Goal: Use online tool/utility: Utilize a website feature to perform a specific function

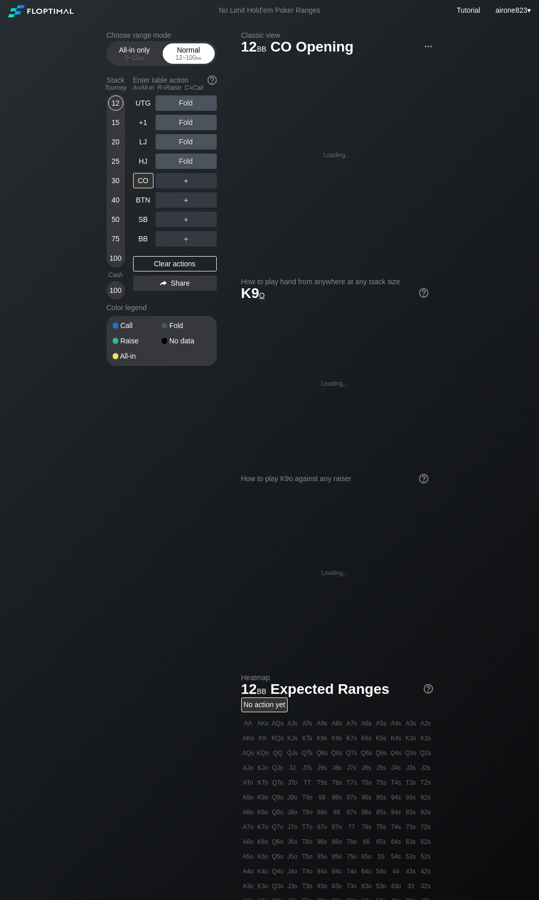
click at [191, 54] on div "Normal 12 – 100 bb" at bounding box center [188, 53] width 47 height 19
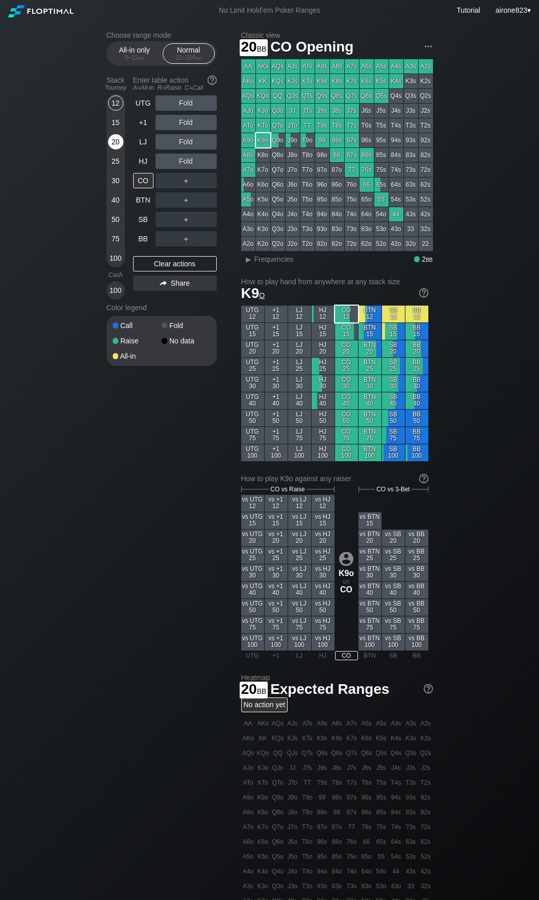
click at [117, 137] on div "20" at bounding box center [115, 141] width 15 height 15
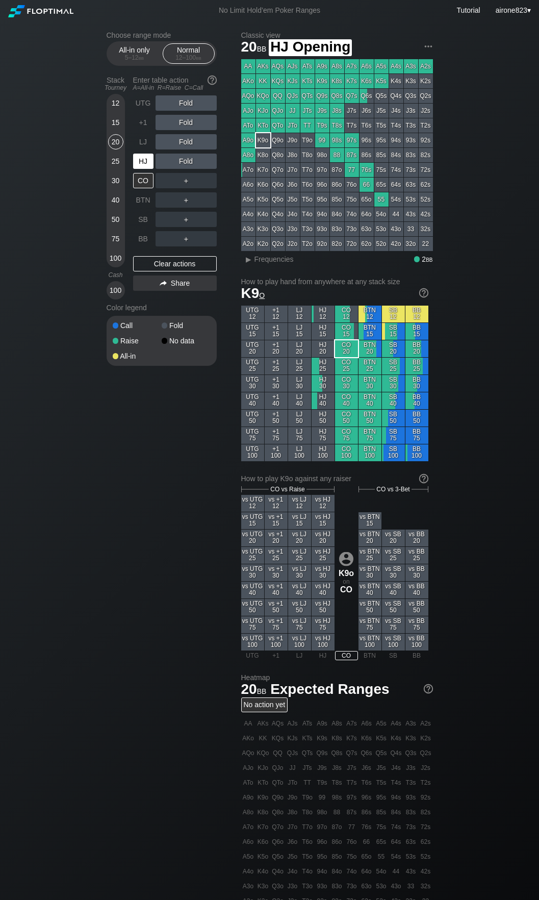
click at [146, 171] on div "HJ" at bounding box center [144, 161] width 22 height 19
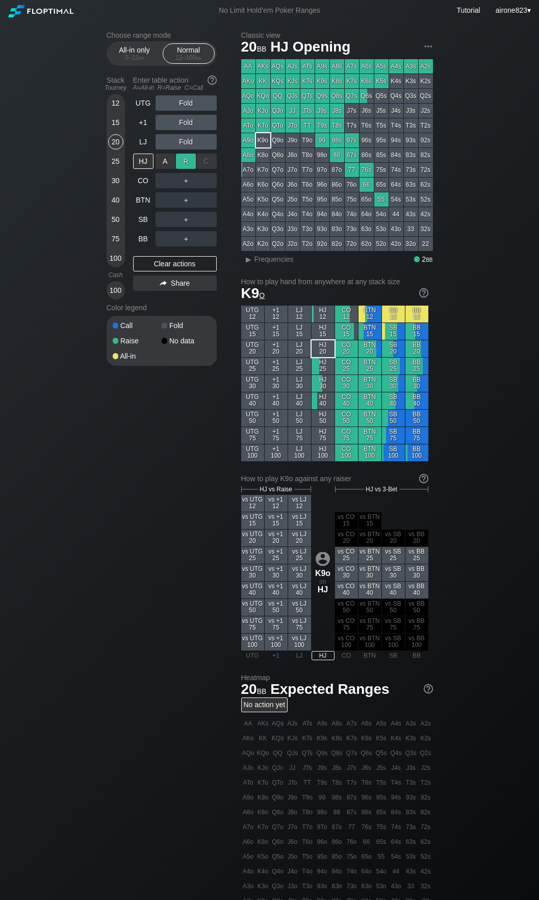
click at [188, 159] on div "R ✕" at bounding box center [186, 161] width 20 height 15
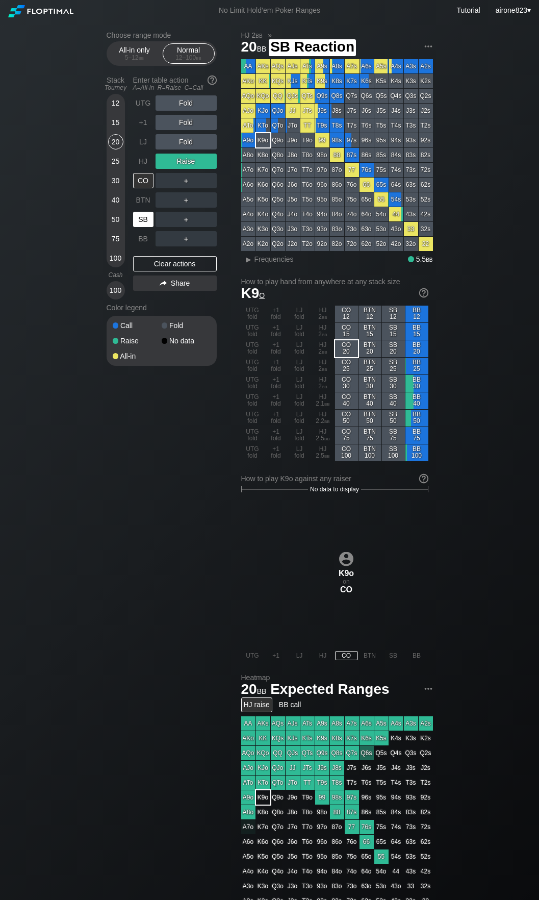
click at [148, 221] on div "SB" at bounding box center [143, 219] width 20 height 15
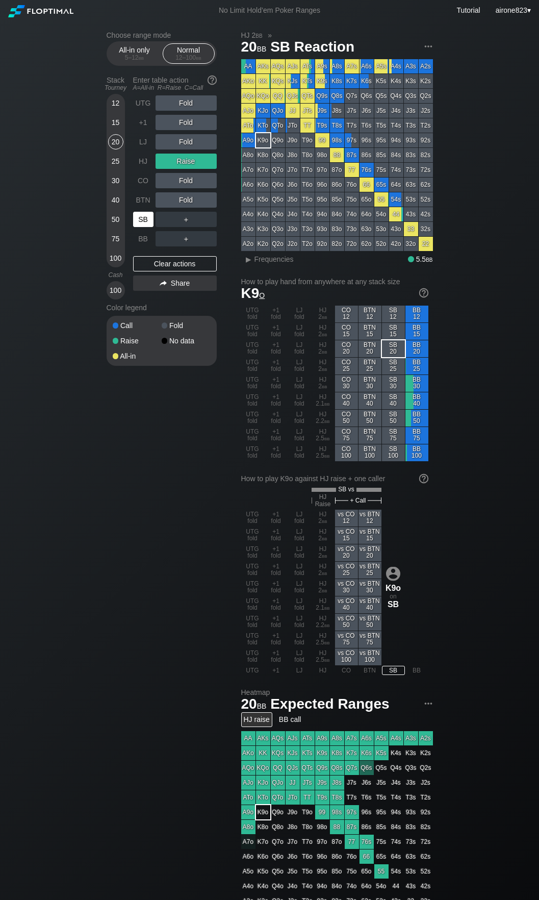
click at [148, 221] on div "SB" at bounding box center [143, 219] width 20 height 15
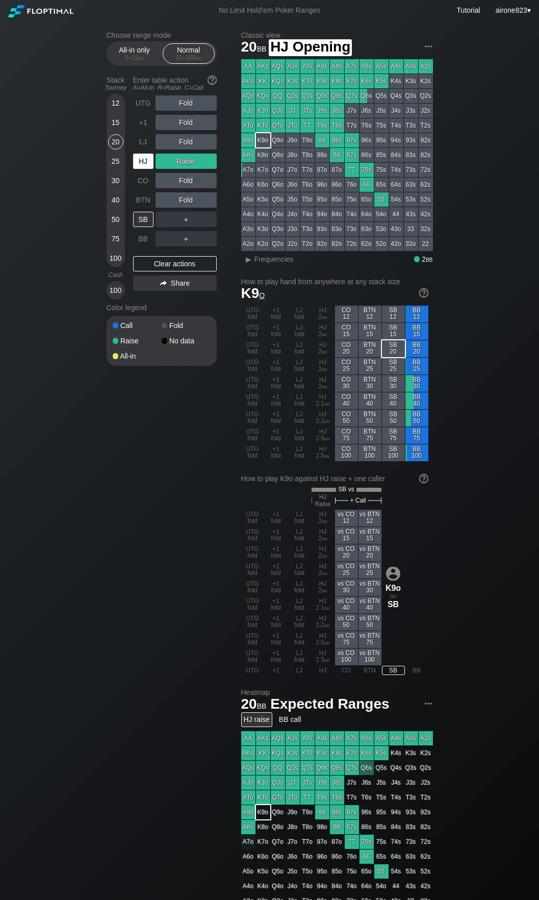
click at [138, 165] on div "HJ" at bounding box center [143, 161] width 20 height 15
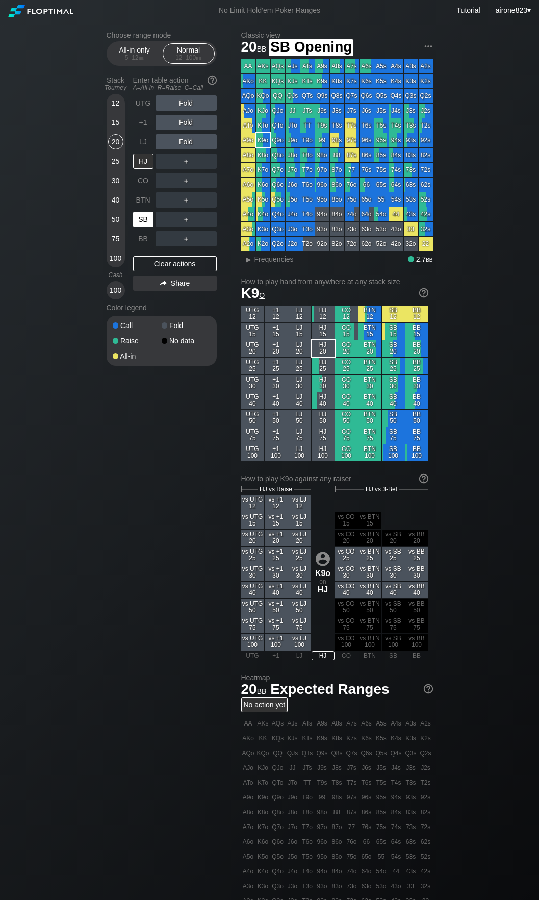
click at [147, 217] on div "SB" at bounding box center [143, 219] width 20 height 15
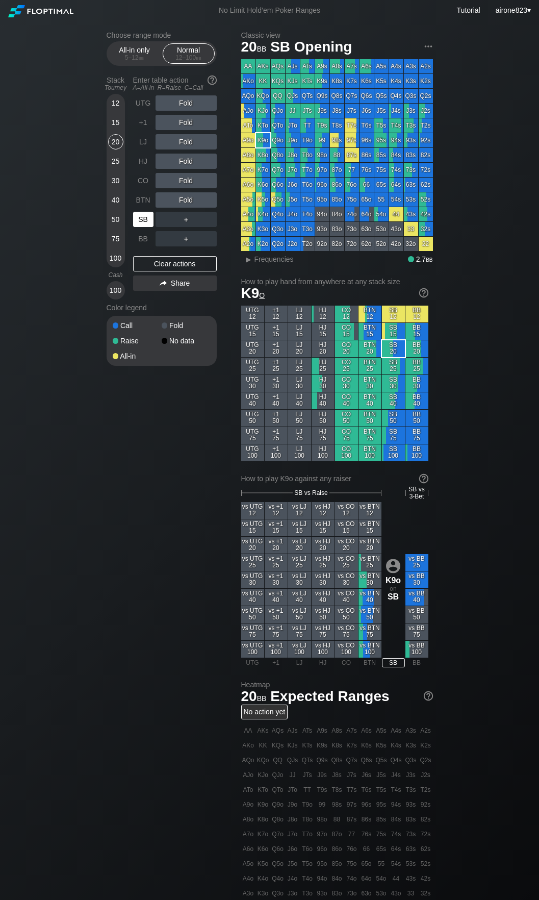
click at [147, 217] on div "SB" at bounding box center [143, 219] width 20 height 15
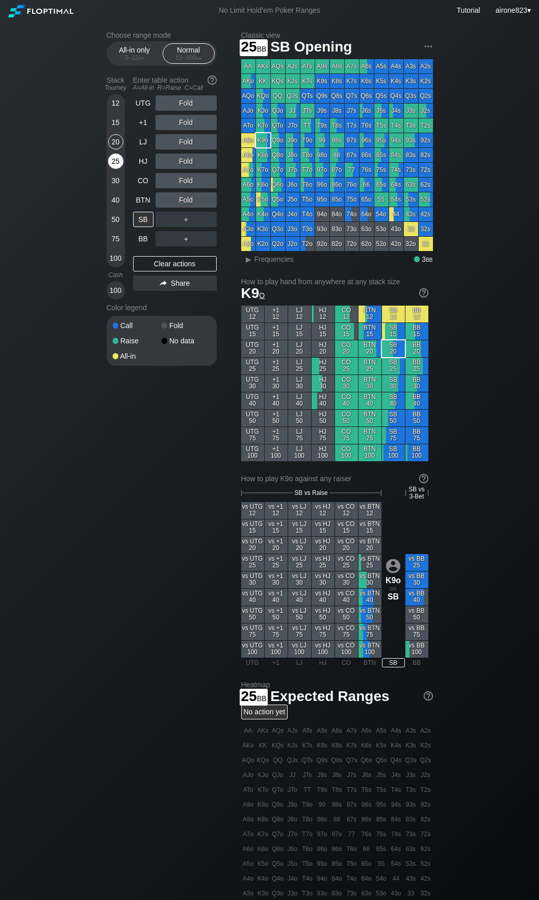
click at [110, 164] on div "25" at bounding box center [115, 161] width 15 height 15
click at [184, 143] on div "R ✕" at bounding box center [186, 141] width 20 height 15
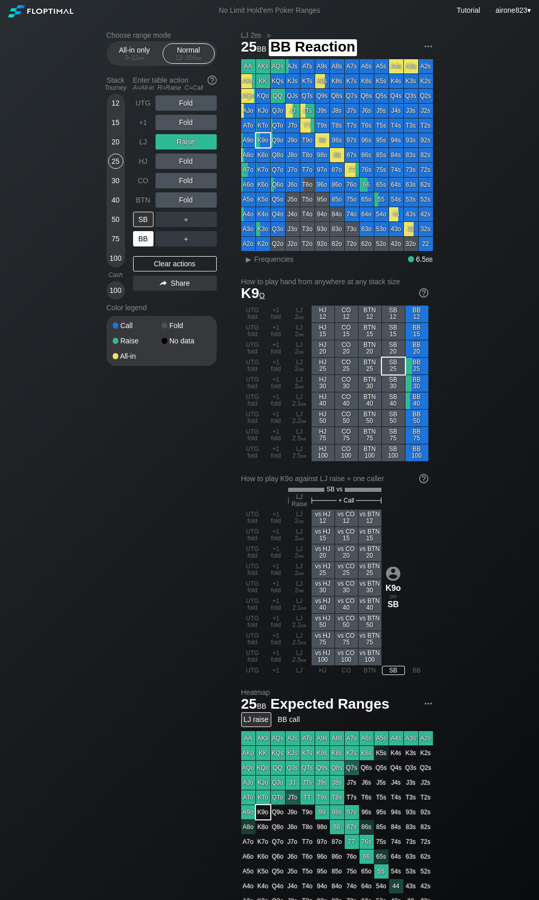
click at [142, 244] on div "BB" at bounding box center [143, 238] width 20 height 15
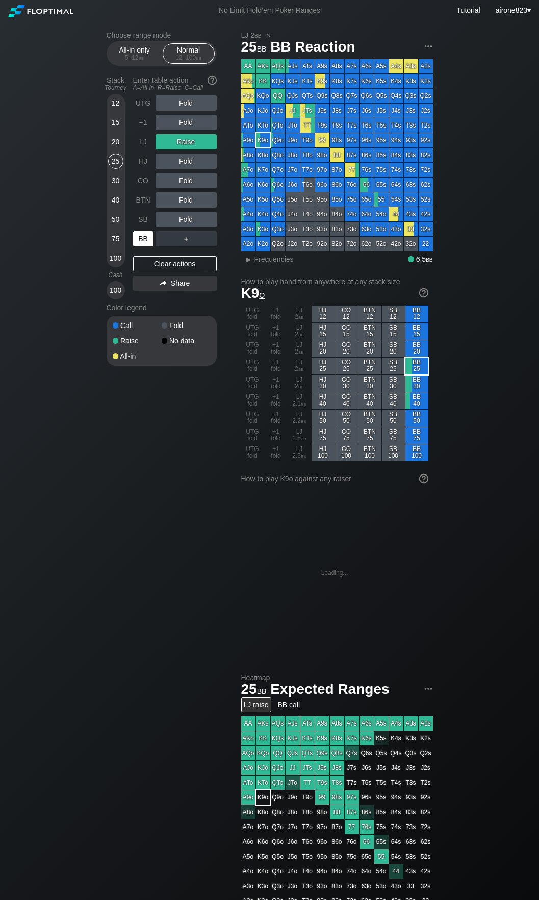
click at [142, 244] on div "BB" at bounding box center [143, 238] width 20 height 15
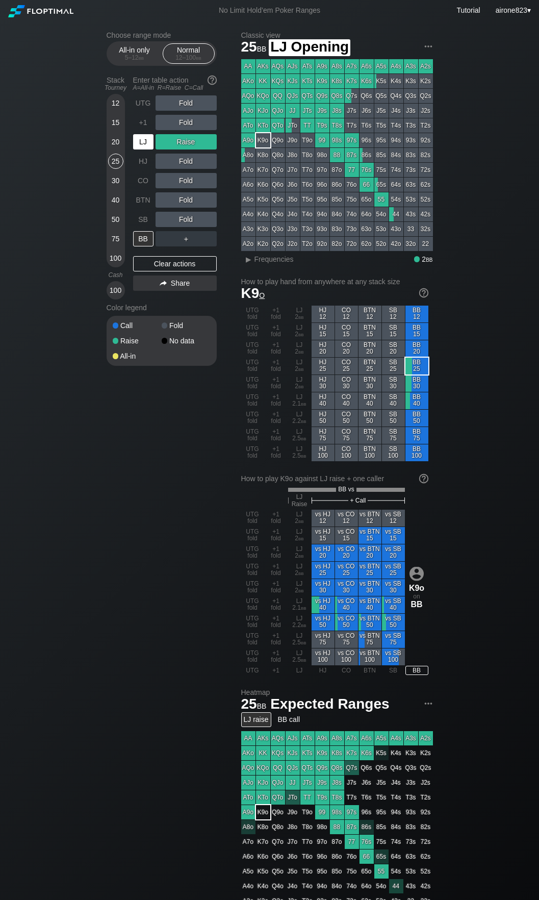
click at [146, 143] on div "LJ" at bounding box center [143, 141] width 20 height 15
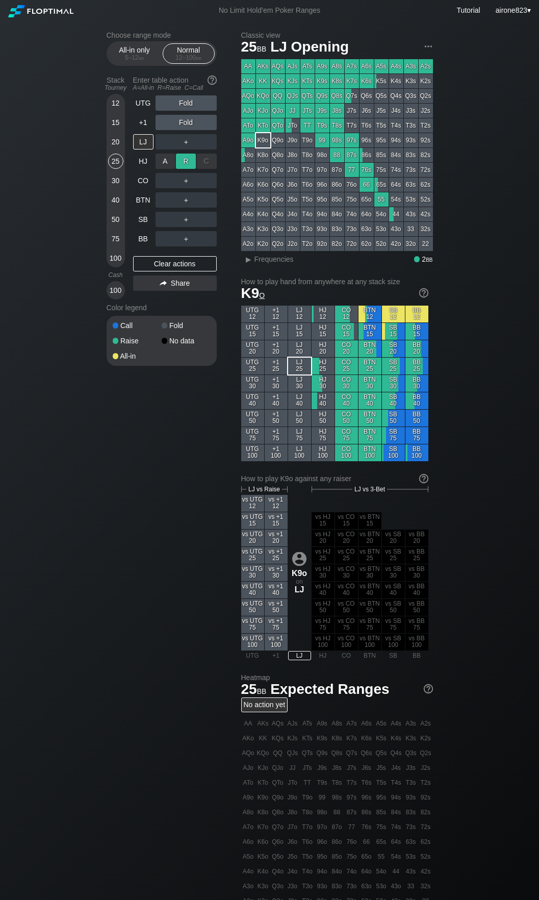
click at [181, 160] on div "R ✕" at bounding box center [186, 161] width 20 height 15
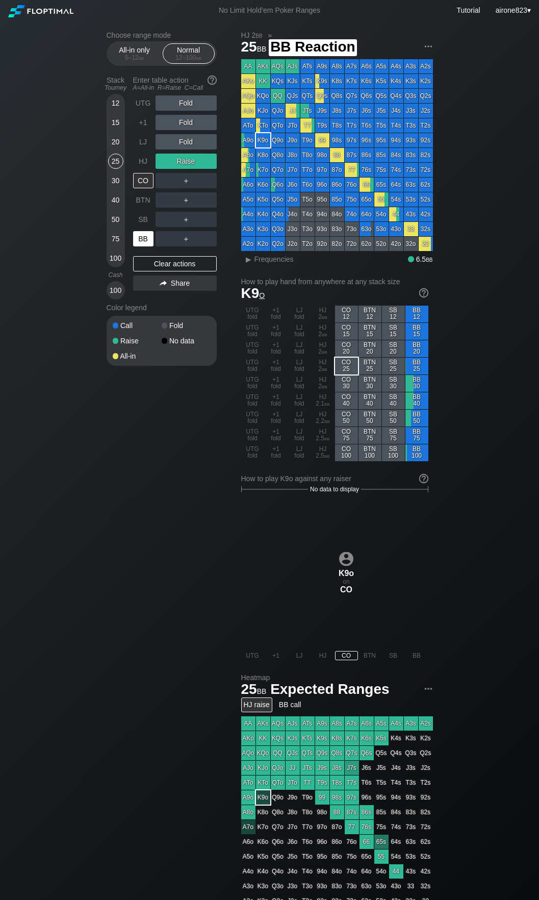
click at [140, 237] on div "BB" at bounding box center [143, 238] width 20 height 15
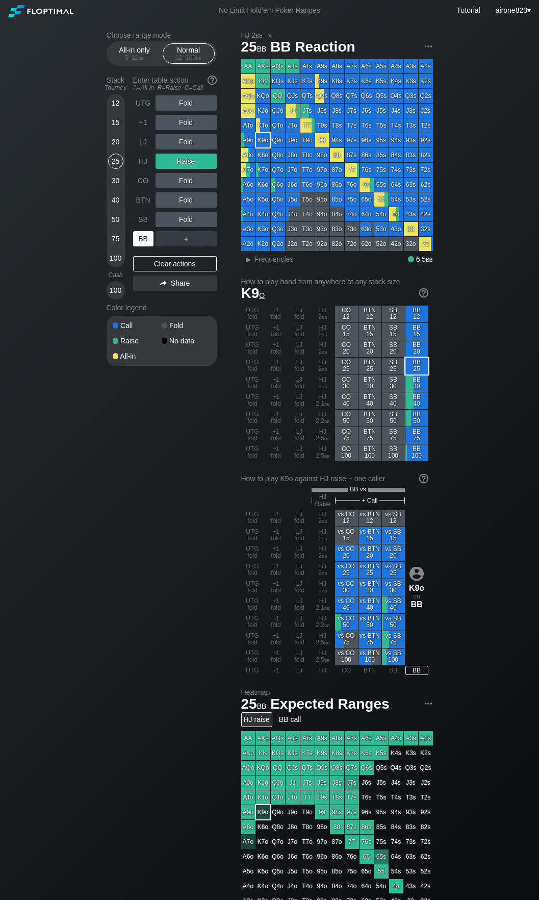
click at [140, 237] on div "BB" at bounding box center [143, 238] width 20 height 15
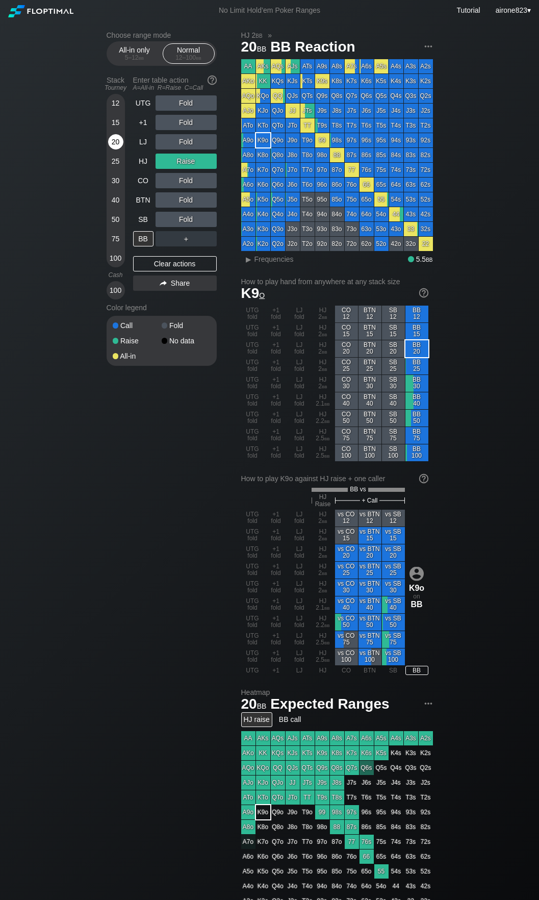
click at [112, 144] on div "20" at bounding box center [115, 141] width 15 height 15
click at [140, 245] on div "BB" at bounding box center [143, 238] width 20 height 15
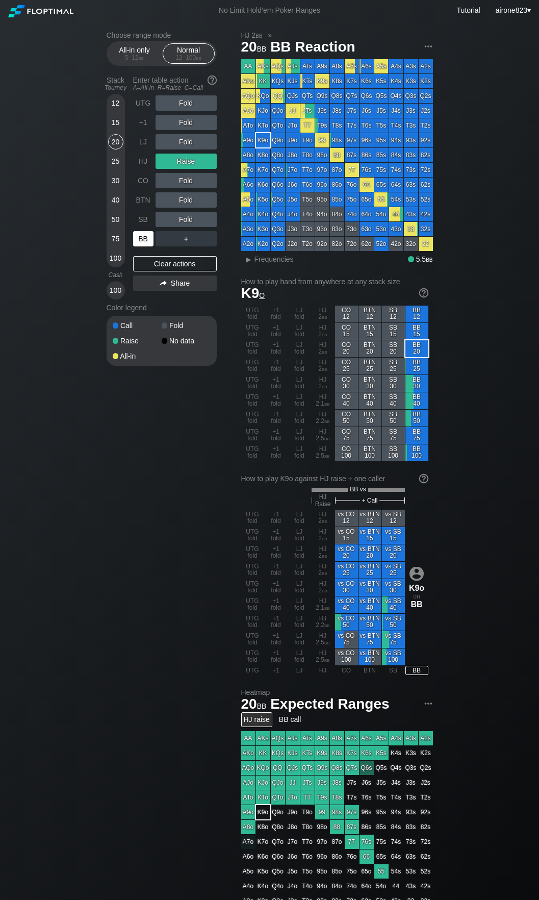
click at [140, 245] on div "BB" at bounding box center [143, 238] width 20 height 15
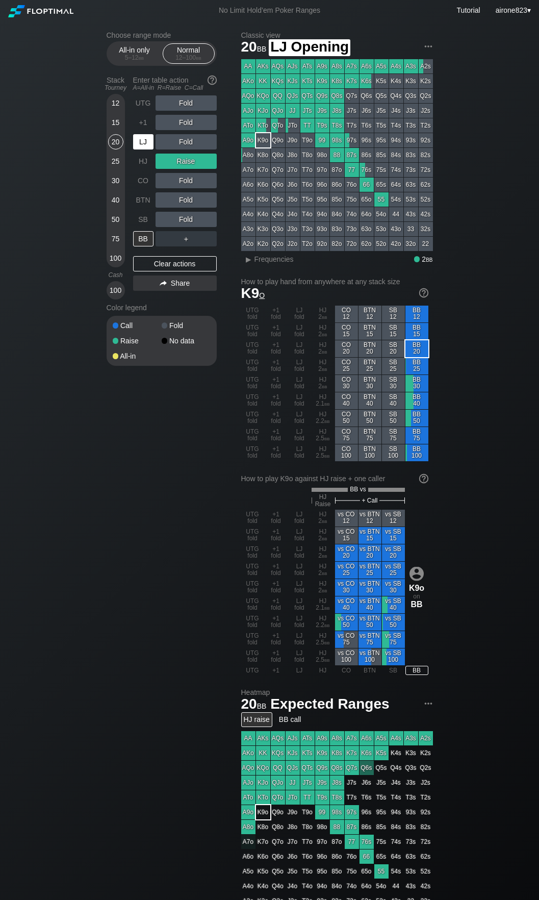
click at [143, 143] on div "LJ" at bounding box center [143, 141] width 20 height 15
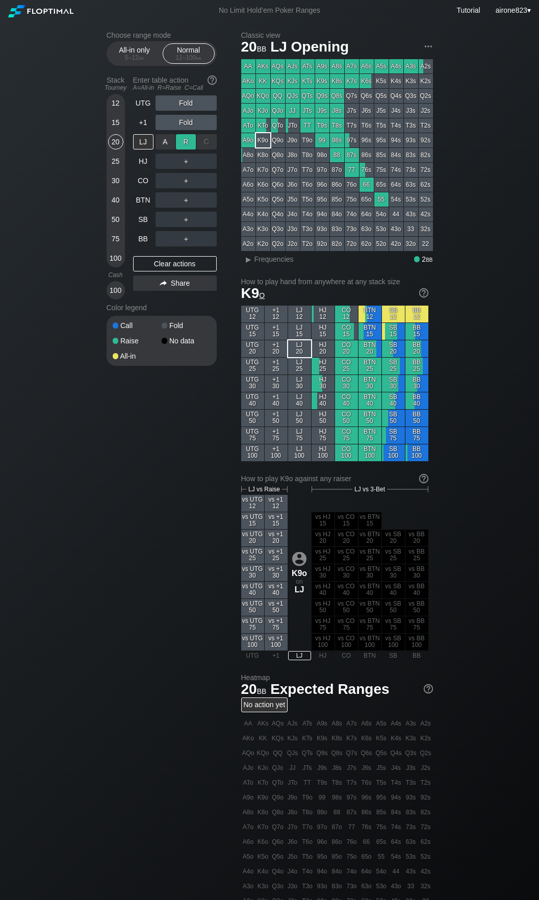
click at [182, 150] on div "R ✕" at bounding box center [186, 141] width 20 height 15
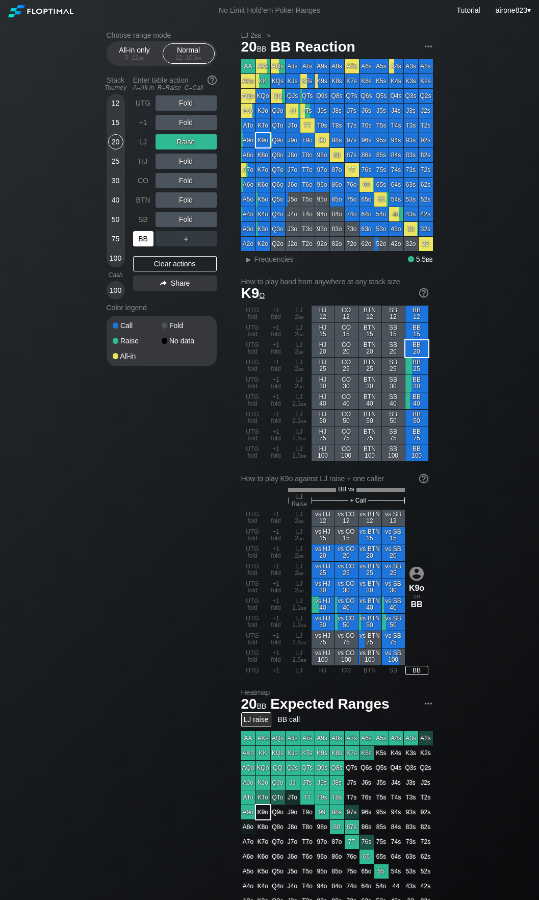
click at [135, 241] on div "BB" at bounding box center [143, 238] width 20 height 15
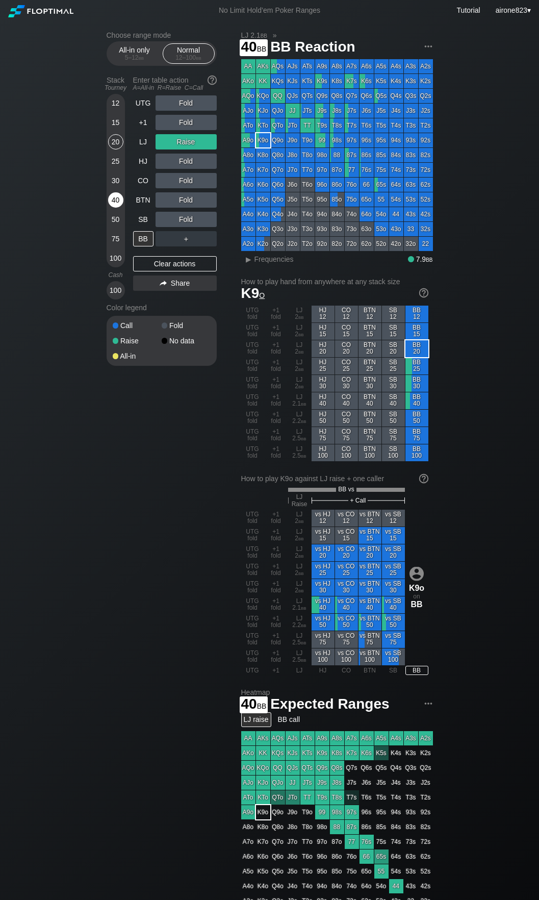
click at [115, 199] on div "40" at bounding box center [115, 199] width 15 height 15
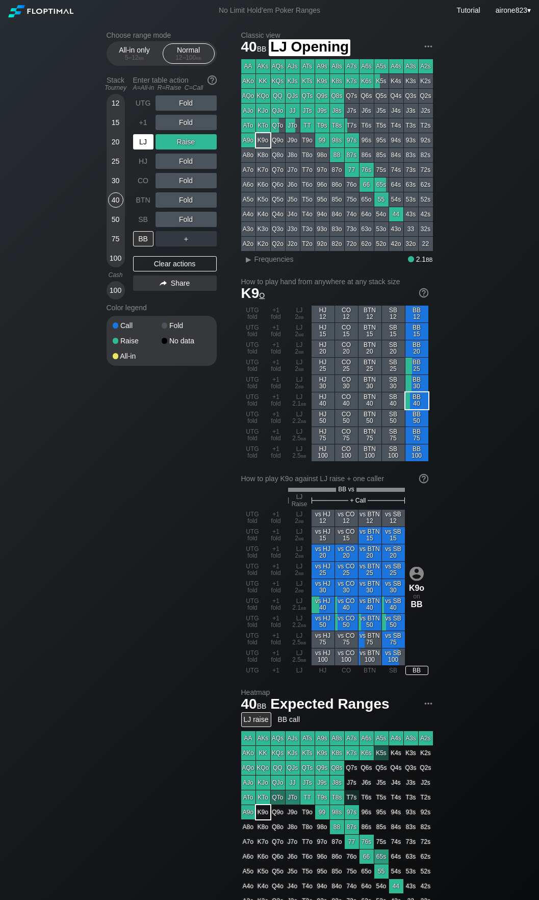
click at [141, 143] on div "LJ" at bounding box center [143, 141] width 20 height 15
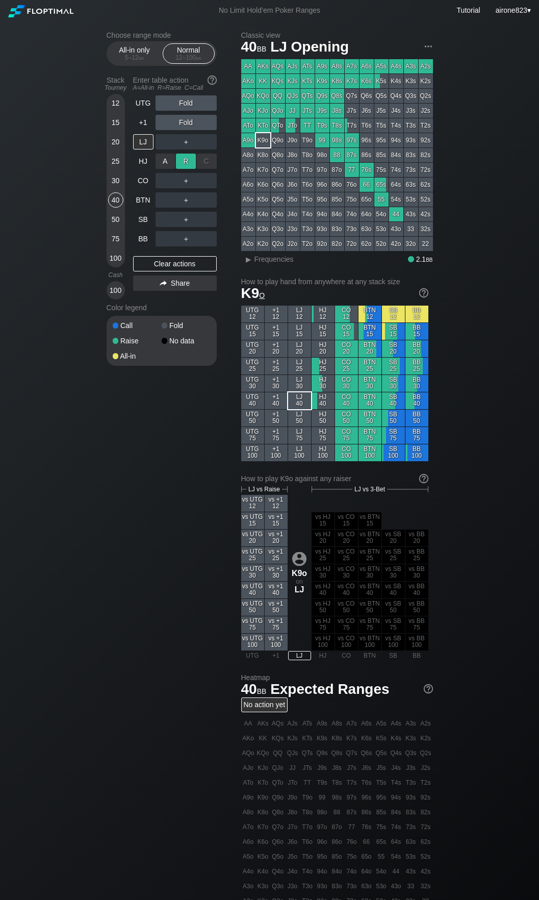
click at [180, 167] on div "R ✕" at bounding box center [186, 161] width 20 height 15
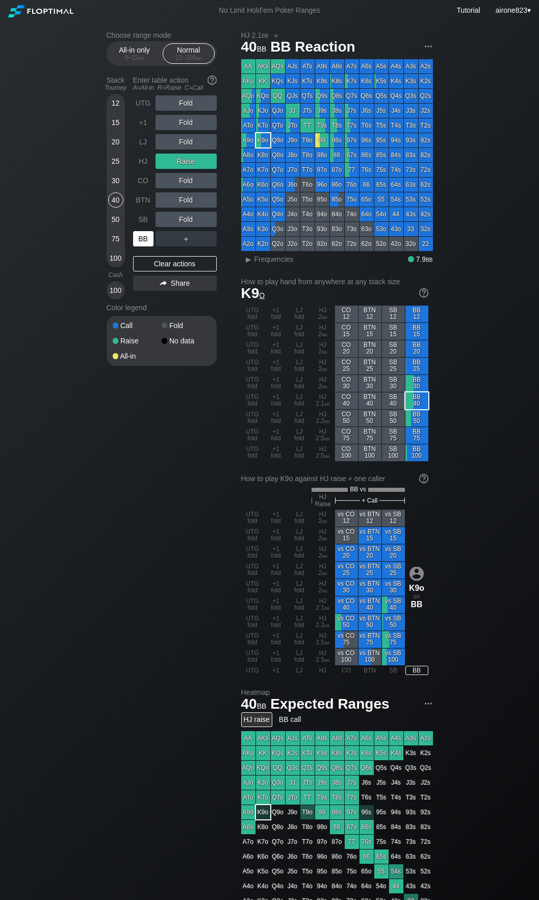
click at [145, 245] on div "BB" at bounding box center [143, 238] width 20 height 15
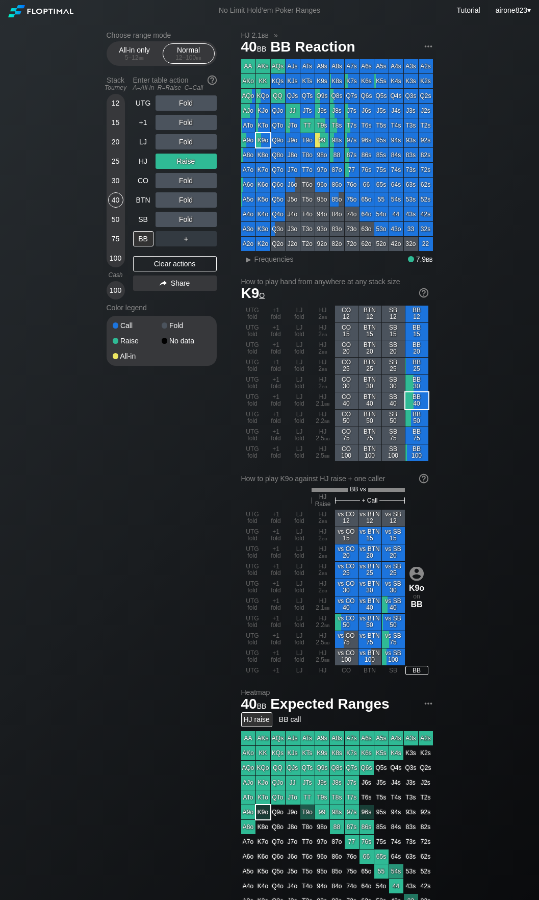
click at [116, 178] on div "30" at bounding box center [115, 180] width 15 height 15
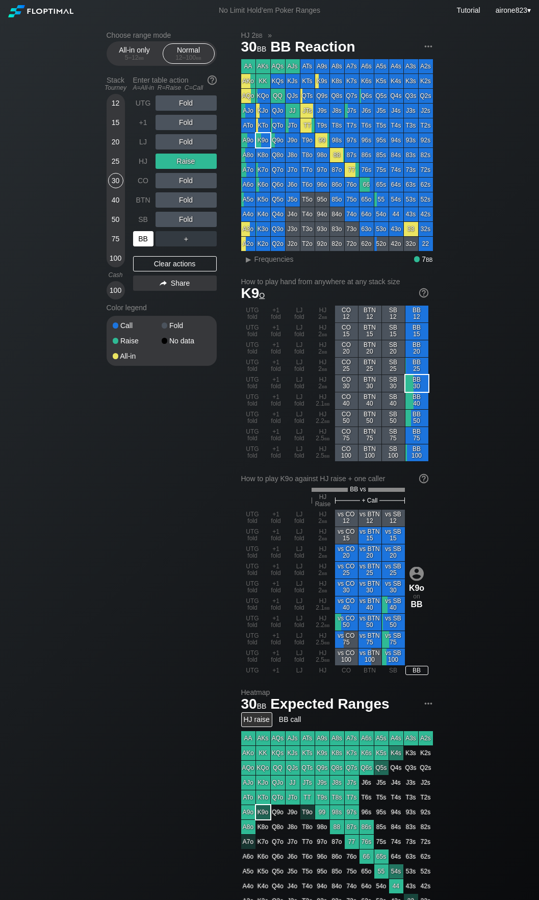
click at [144, 238] on div "BB" at bounding box center [143, 238] width 20 height 15
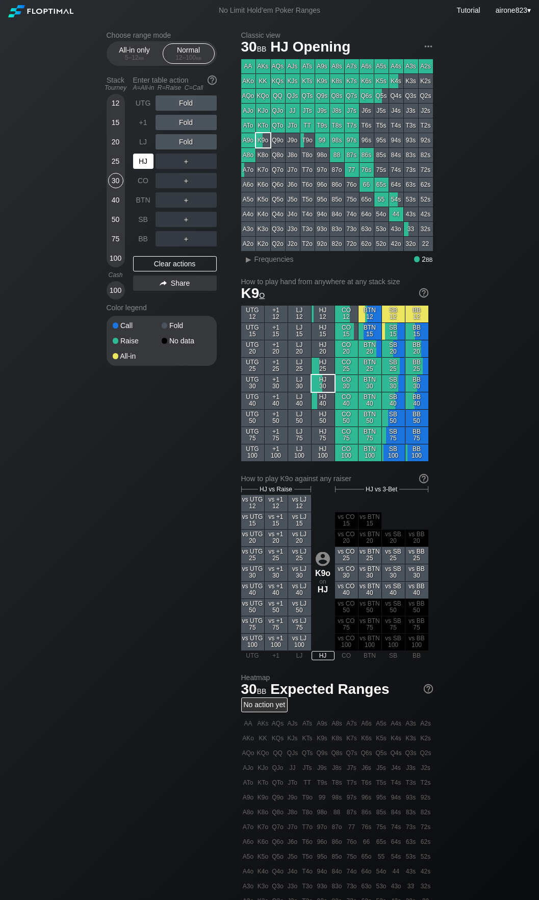
click at [142, 165] on div "HJ" at bounding box center [143, 161] width 20 height 15
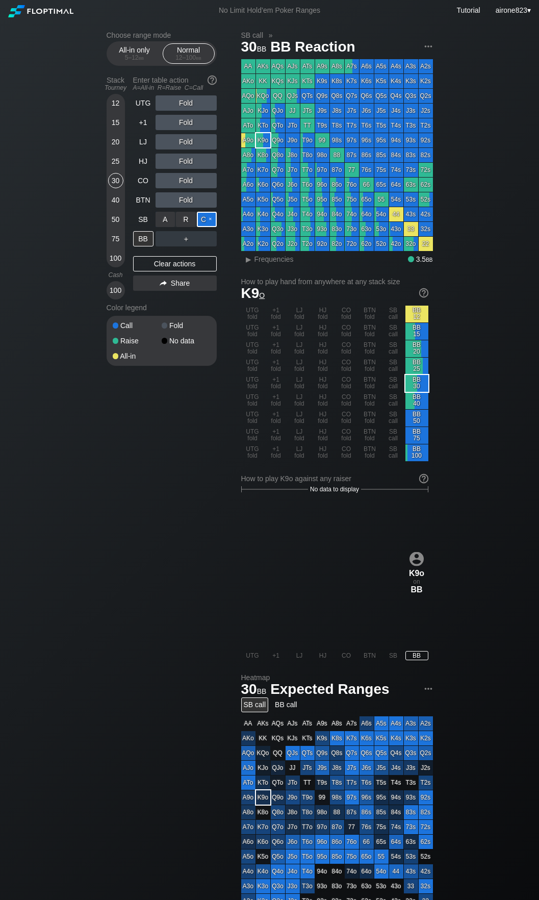
click at [212, 218] on div "C ✕" at bounding box center [207, 219] width 20 height 15
click at [151, 235] on div "BB" at bounding box center [143, 238] width 20 height 15
click at [149, 237] on div "BB" at bounding box center [143, 238] width 20 height 15
drag, startPoint x: 149, startPoint y: 237, endPoint x: 156, endPoint y: 231, distance: 9.1
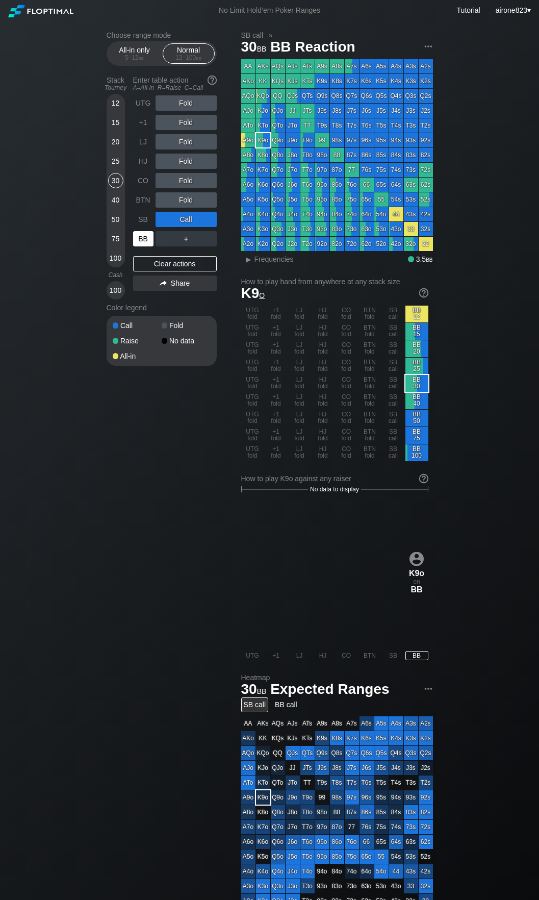
click at [148, 238] on div "BB" at bounding box center [143, 238] width 20 height 15
click at [277, 261] on span "Frequencies" at bounding box center [274, 259] width 39 height 8
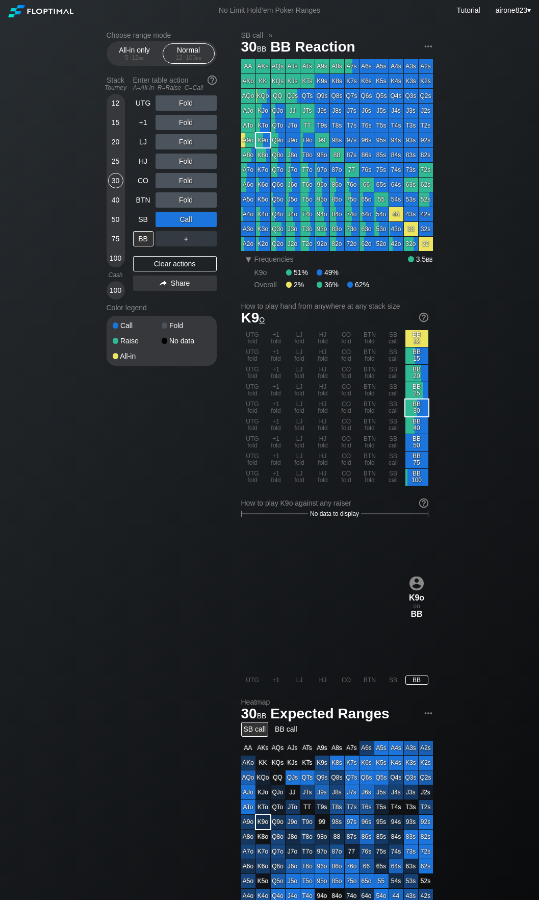
click at [190, 122] on div "Fold" at bounding box center [186, 122] width 61 height 15
click at [190, 122] on div "R ✕" at bounding box center [186, 122] width 20 height 15
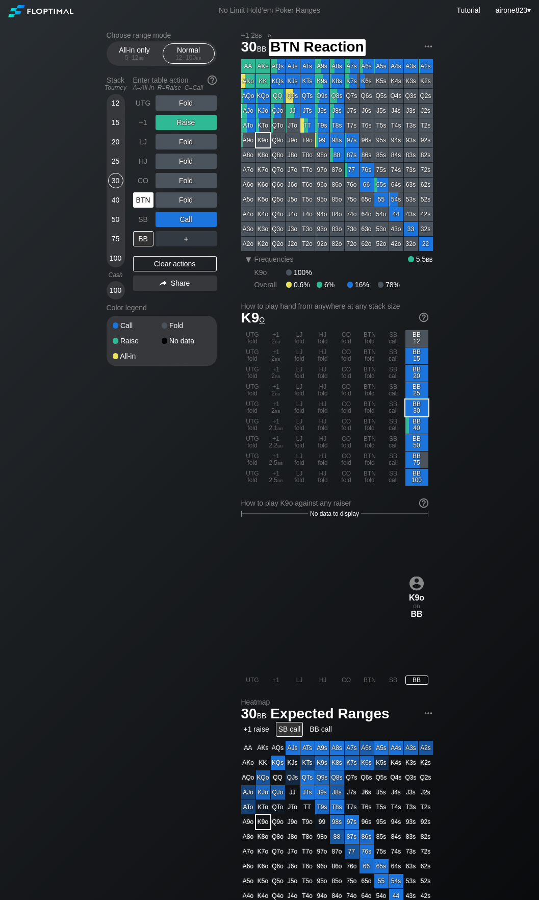
click at [145, 201] on div "BTN" at bounding box center [143, 199] width 20 height 15
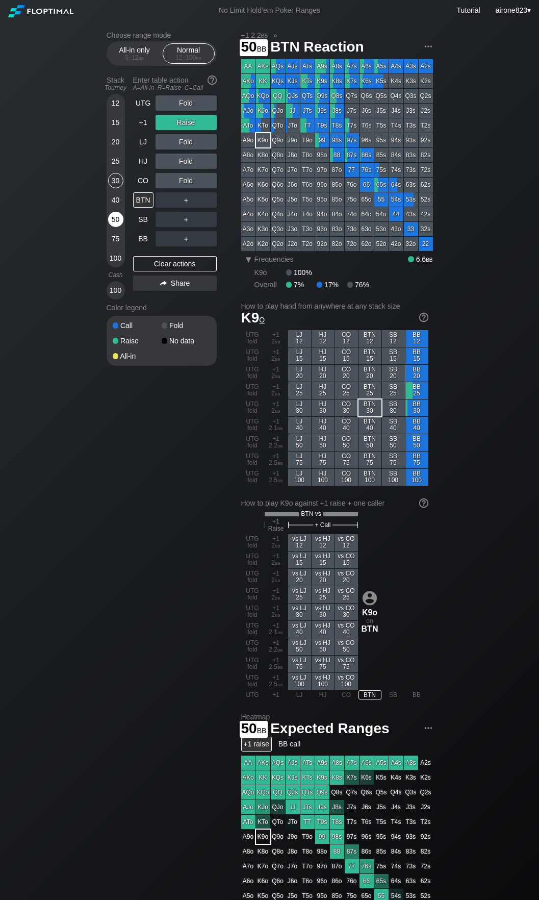
click at [111, 218] on div "50" at bounding box center [115, 219] width 15 height 15
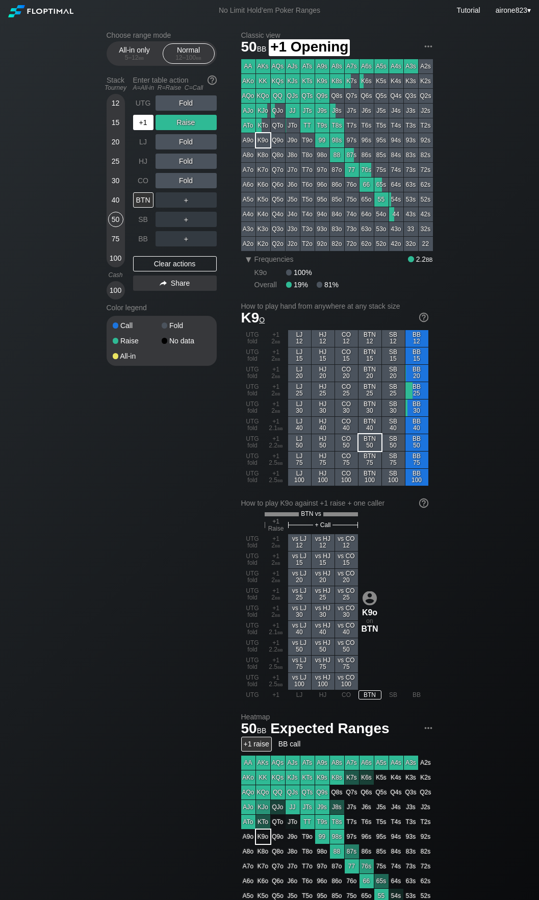
click at [144, 123] on div "+1" at bounding box center [143, 122] width 20 height 15
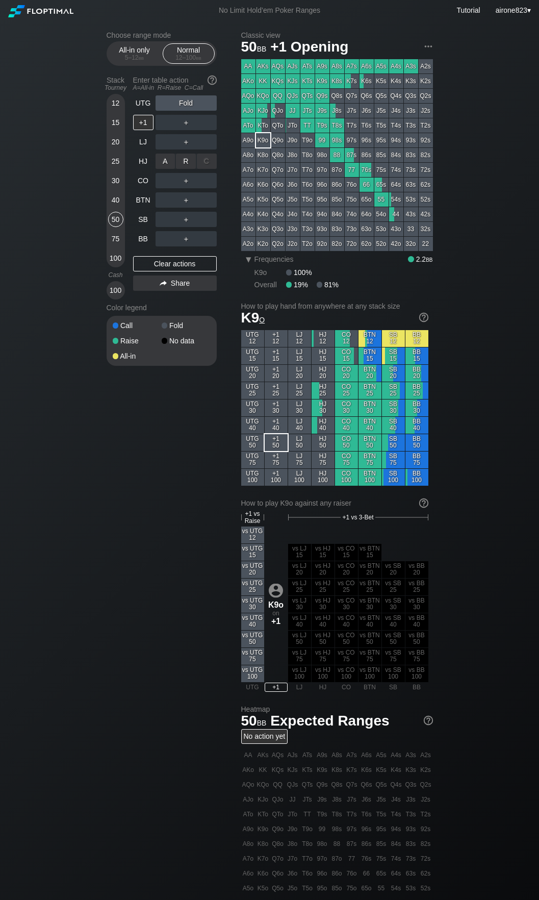
click at [186, 162] on div "R ✕" at bounding box center [186, 161] width 20 height 15
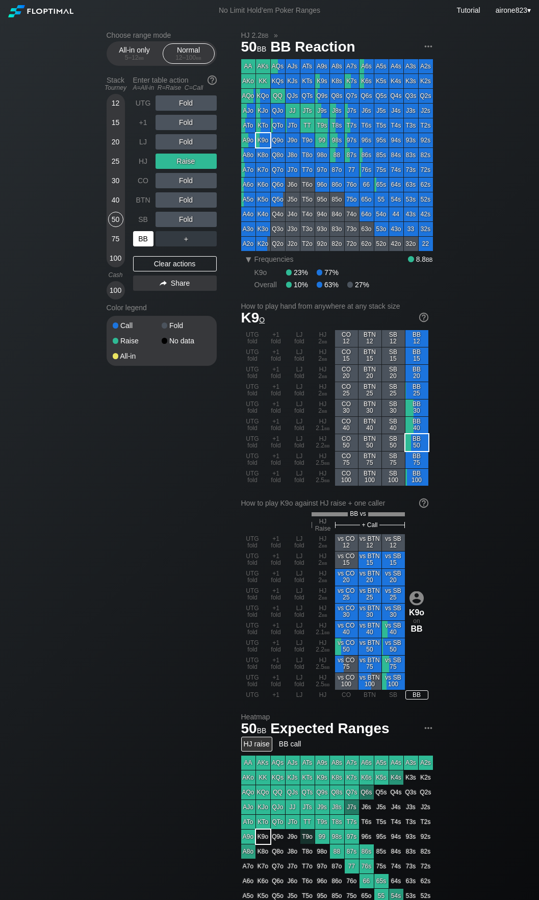
click at [144, 240] on div "BB" at bounding box center [143, 238] width 20 height 15
click at [112, 181] on div "30" at bounding box center [115, 180] width 15 height 15
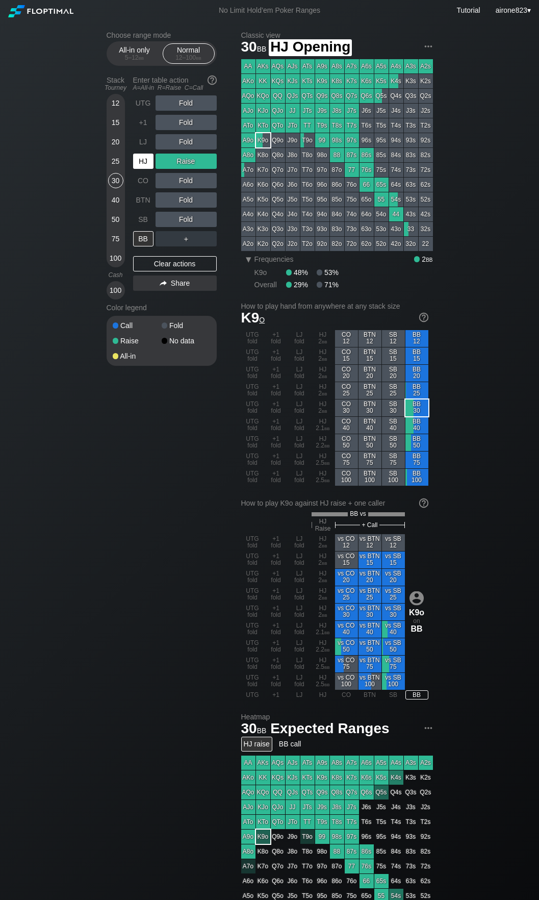
click at [137, 168] on div "HJ" at bounding box center [143, 161] width 20 height 15
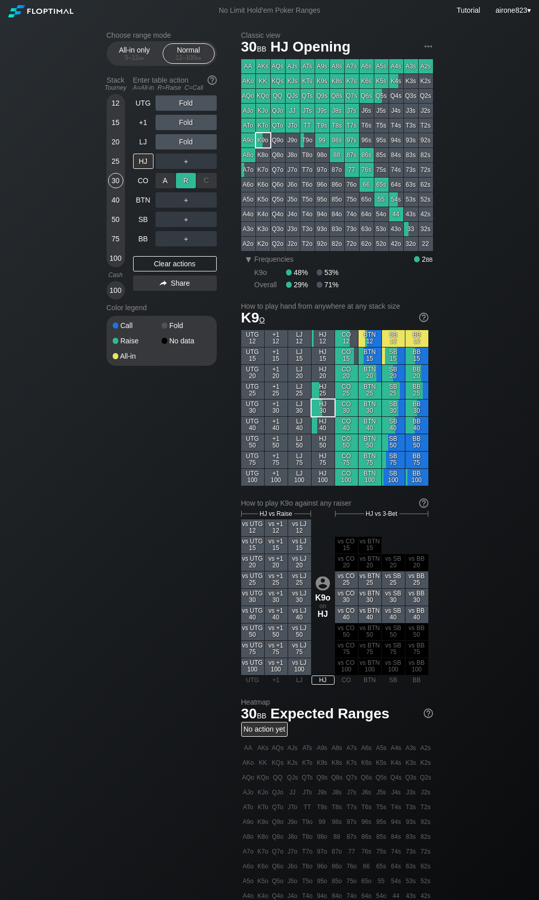
drag, startPoint x: 182, startPoint y: 184, endPoint x: 189, endPoint y: 187, distance: 7.3
click at [183, 185] on div "R ✕" at bounding box center [186, 180] width 20 height 15
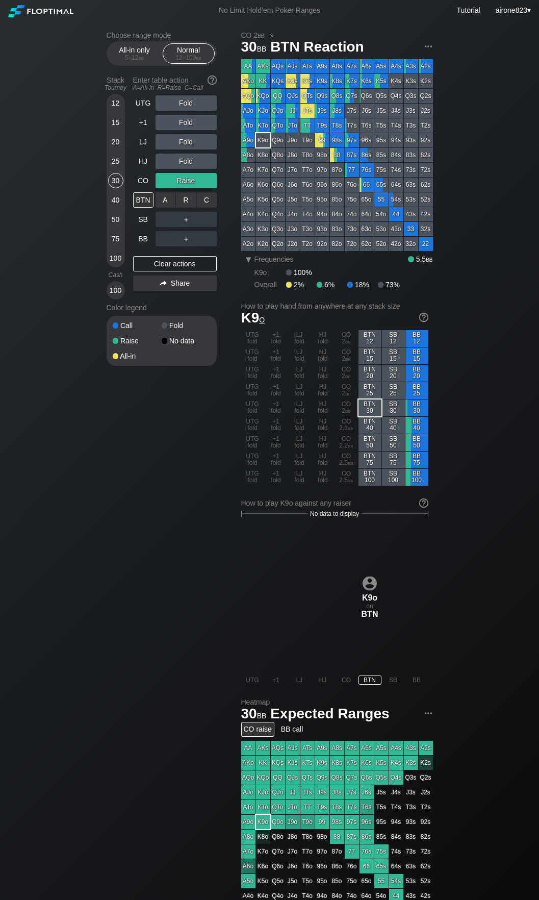
click at [205, 197] on div "C ✕" at bounding box center [207, 199] width 20 height 15
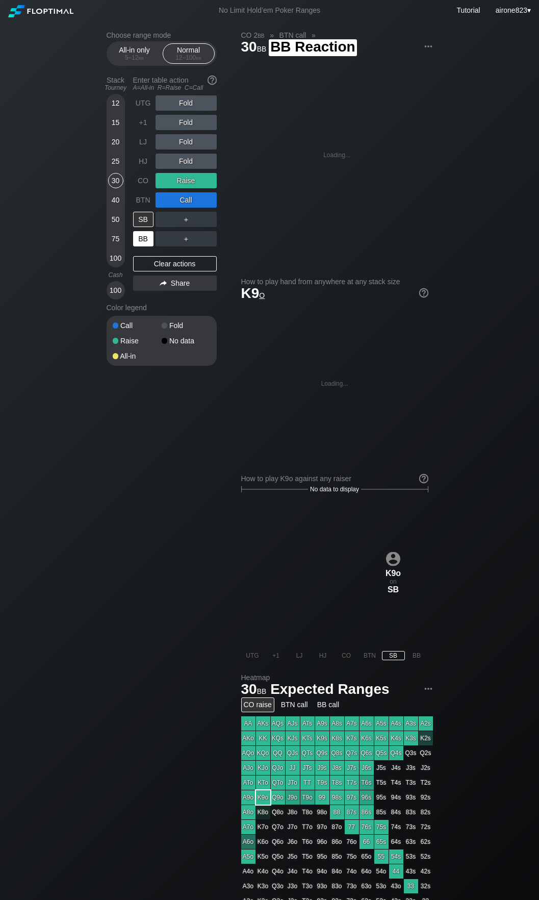
click at [145, 235] on div "BB" at bounding box center [143, 238] width 20 height 15
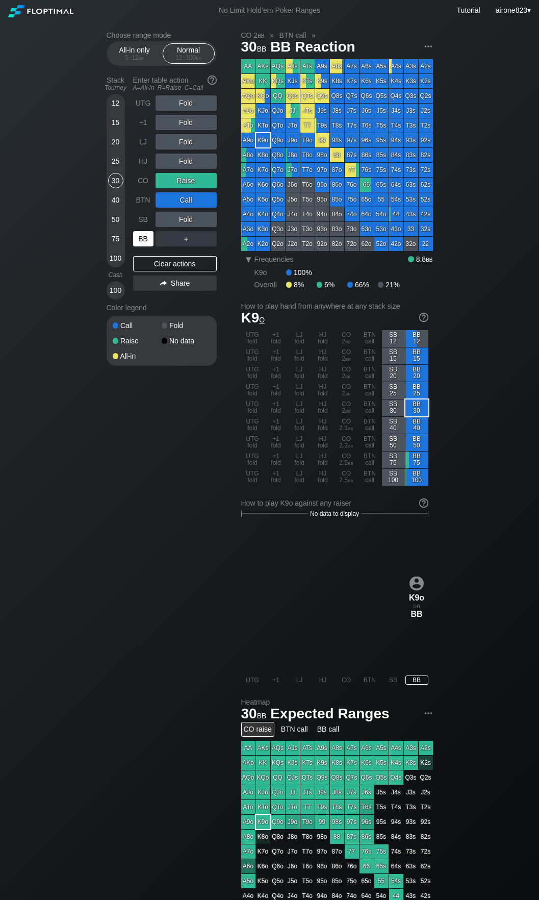
click at [142, 239] on div "BB" at bounding box center [143, 238] width 20 height 15
click at [118, 160] on div "25" at bounding box center [115, 161] width 15 height 15
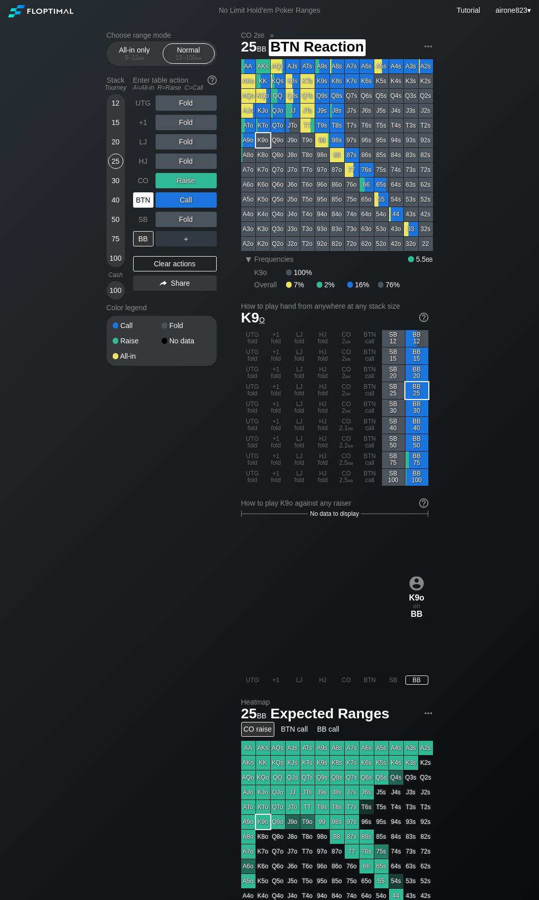
click at [147, 203] on div "BTN" at bounding box center [143, 199] width 20 height 15
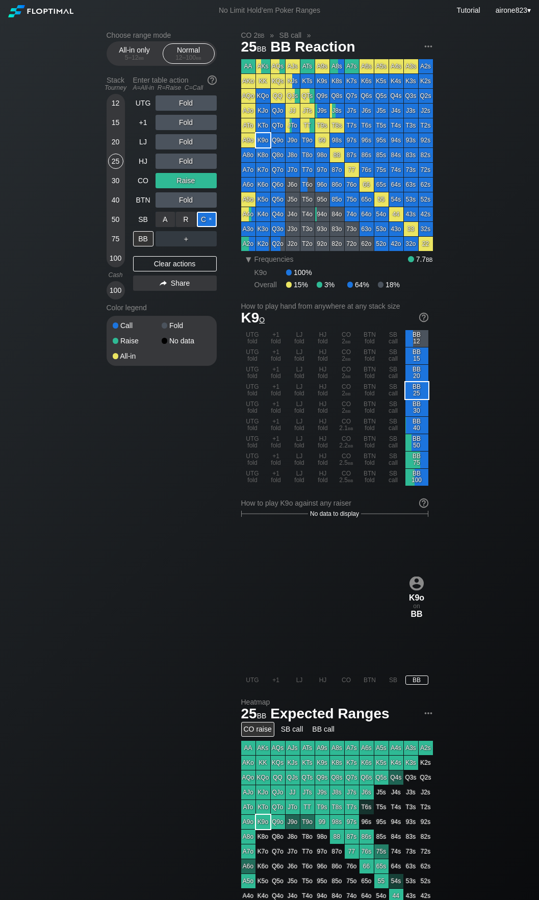
click at [203, 222] on div "C ✕" at bounding box center [207, 219] width 20 height 15
click at [143, 239] on div "BB" at bounding box center [143, 238] width 20 height 15
click at [168, 242] on div "A ✕" at bounding box center [166, 238] width 20 height 15
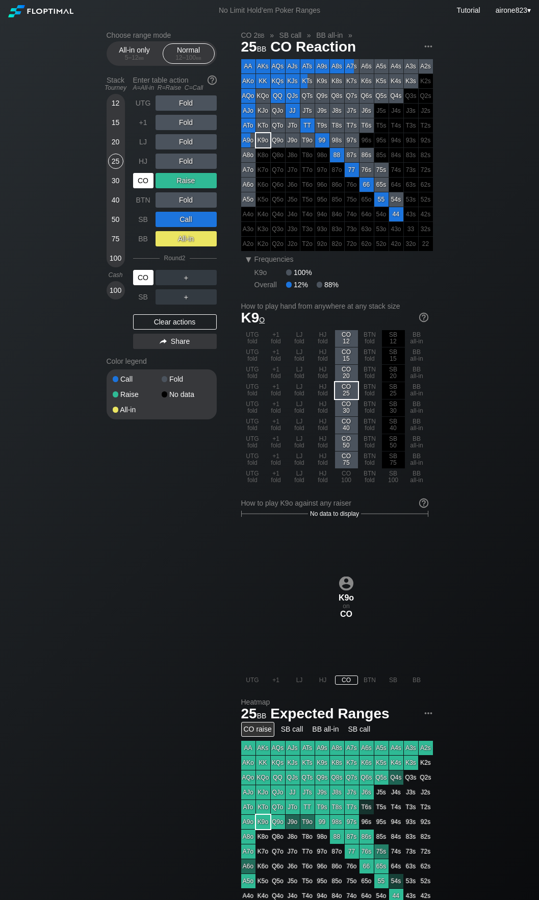
click at [138, 281] on div "CO" at bounding box center [143, 277] width 20 height 15
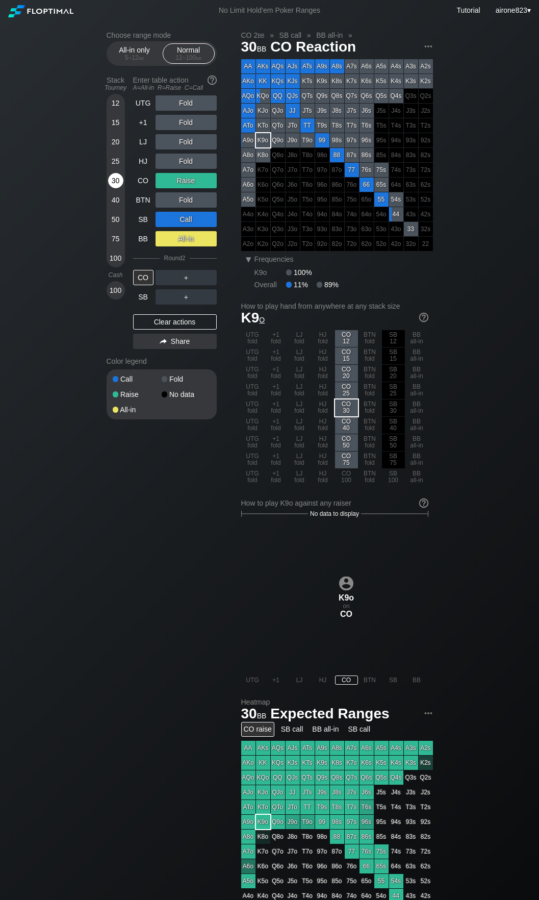
click at [110, 185] on div "30" at bounding box center [115, 180] width 15 height 15
click at [131, 42] on div "All-in only 5 – 12 bb Normal 12 – 100 bb" at bounding box center [162, 53] width 110 height 24
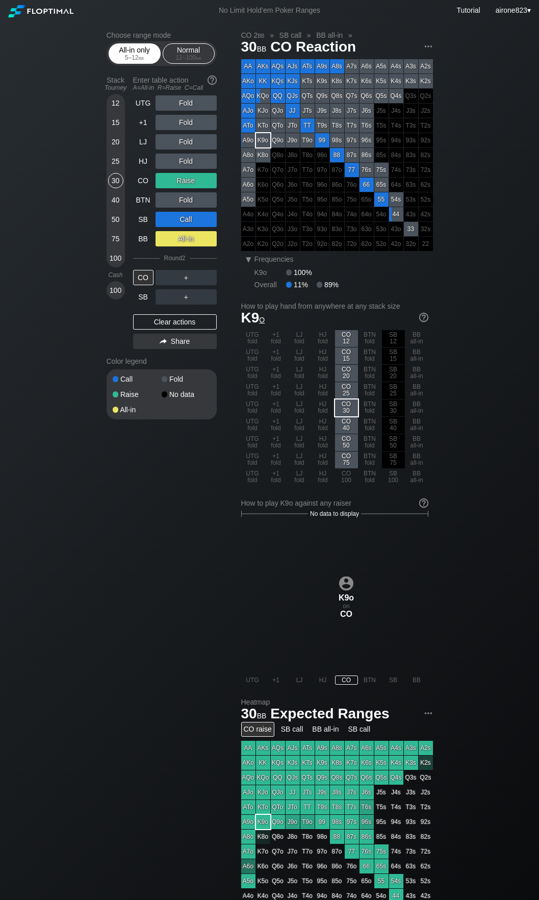
click at [133, 58] on div "5 – 12 bb" at bounding box center [134, 57] width 43 height 7
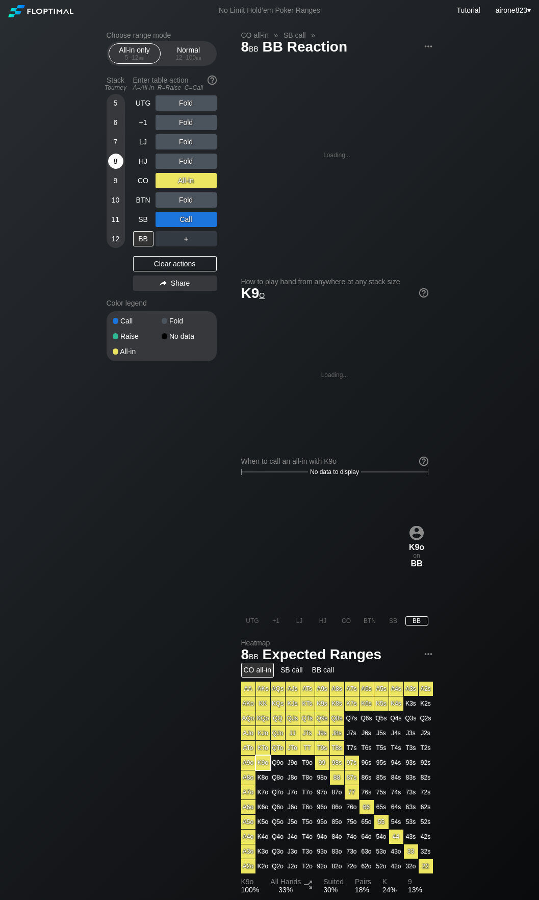
click at [119, 168] on div "8" at bounding box center [115, 161] width 15 height 15
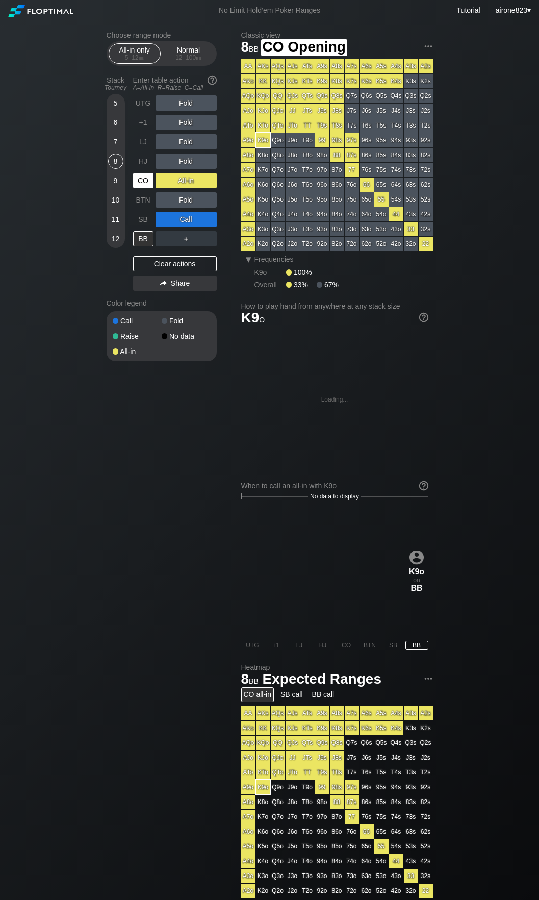
click at [142, 187] on div "CO" at bounding box center [143, 180] width 20 height 15
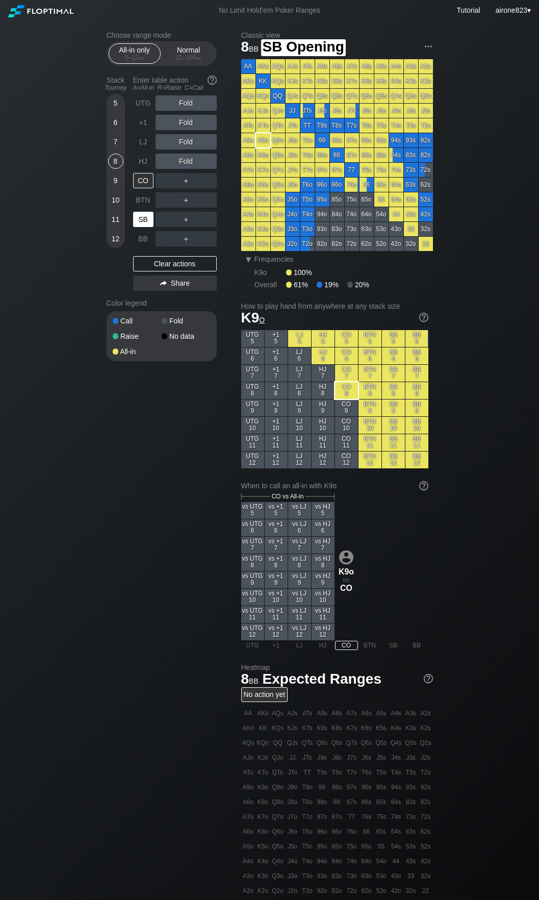
click at [148, 219] on div "SB" at bounding box center [143, 219] width 20 height 15
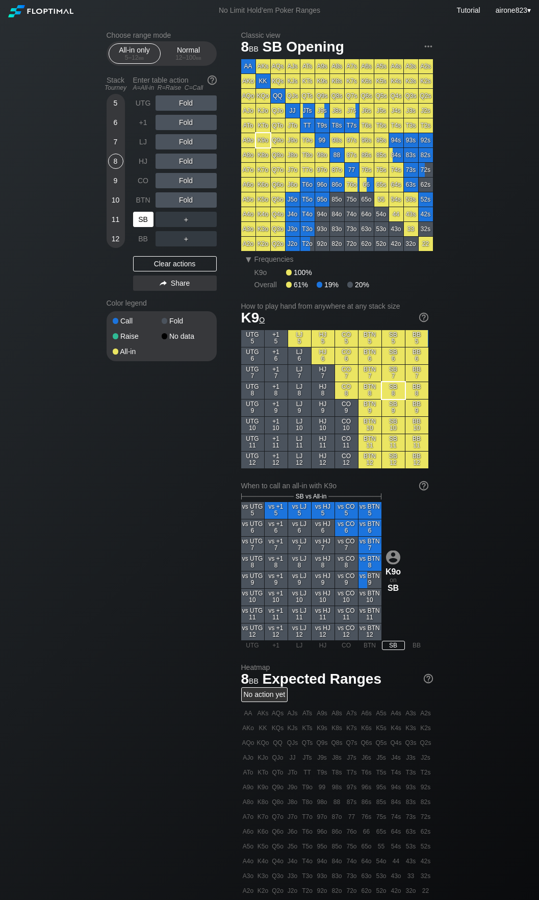
click at [148, 219] on div "SB" at bounding box center [143, 219] width 20 height 15
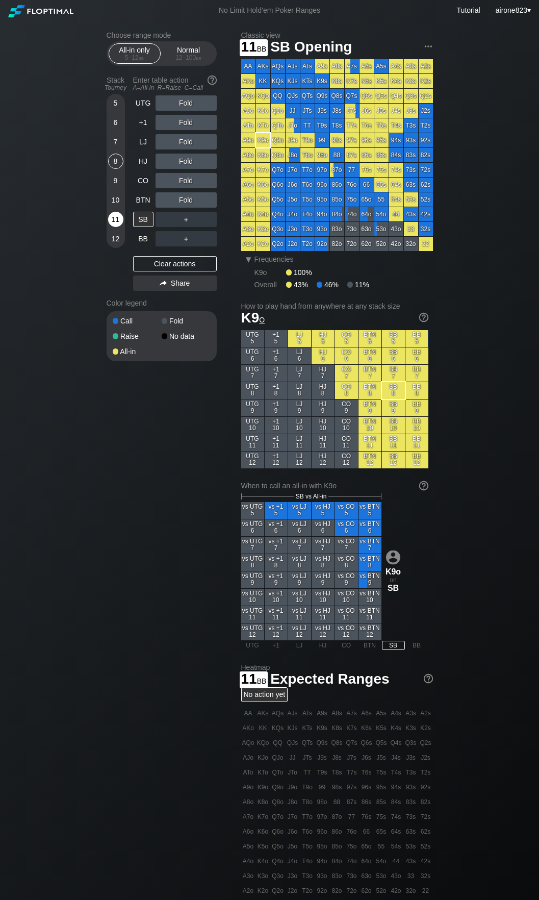
click at [114, 215] on div "11" at bounding box center [115, 219] width 15 height 15
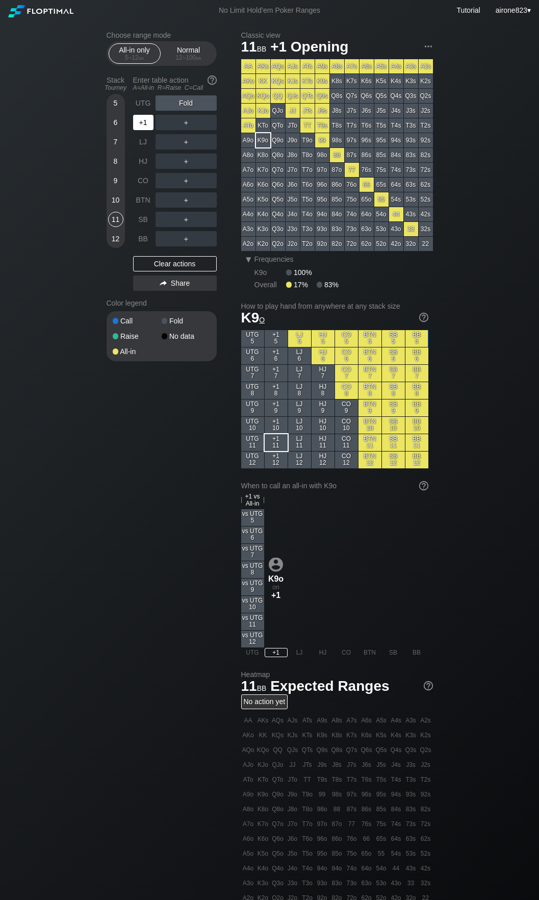
click at [148, 126] on div "+1" at bounding box center [143, 122] width 20 height 15
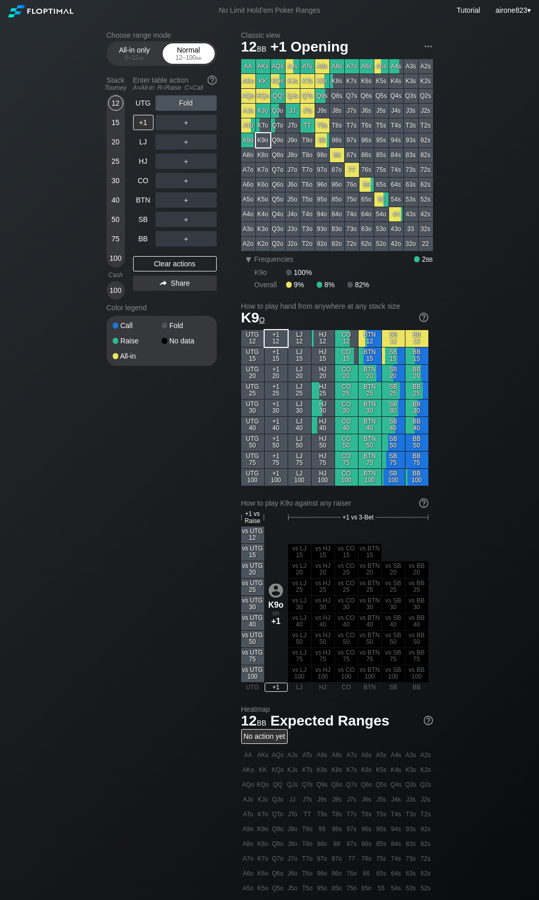
click at [174, 55] on div "12 – 100 bb" at bounding box center [188, 57] width 43 height 7
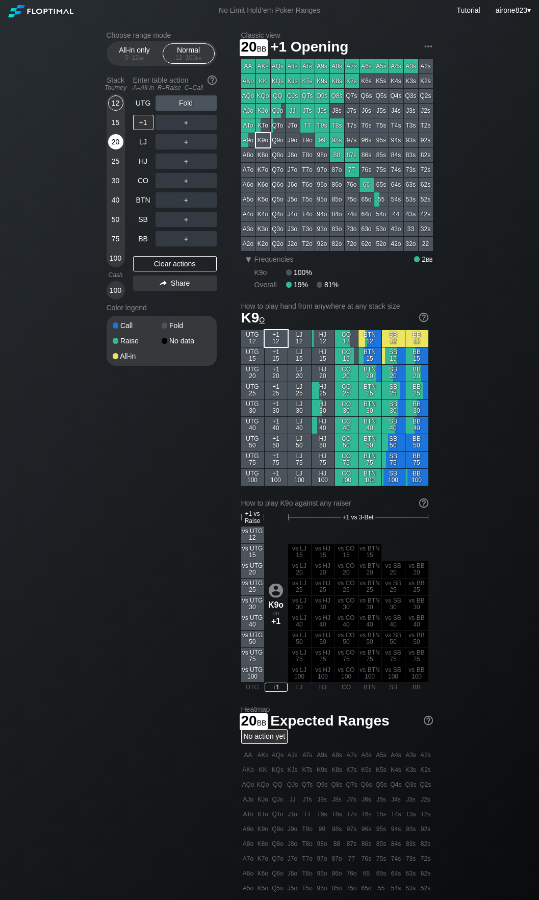
click at [115, 139] on div "20" at bounding box center [115, 141] width 15 height 15
click at [178, 128] on div "R ✕" at bounding box center [186, 122] width 20 height 15
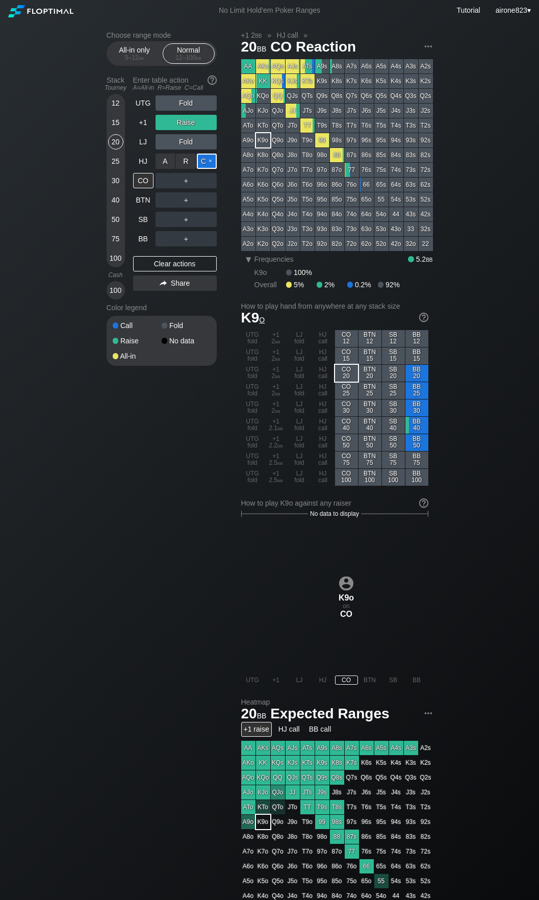
click at [208, 169] on div "C ✕" at bounding box center [207, 161] width 20 height 15
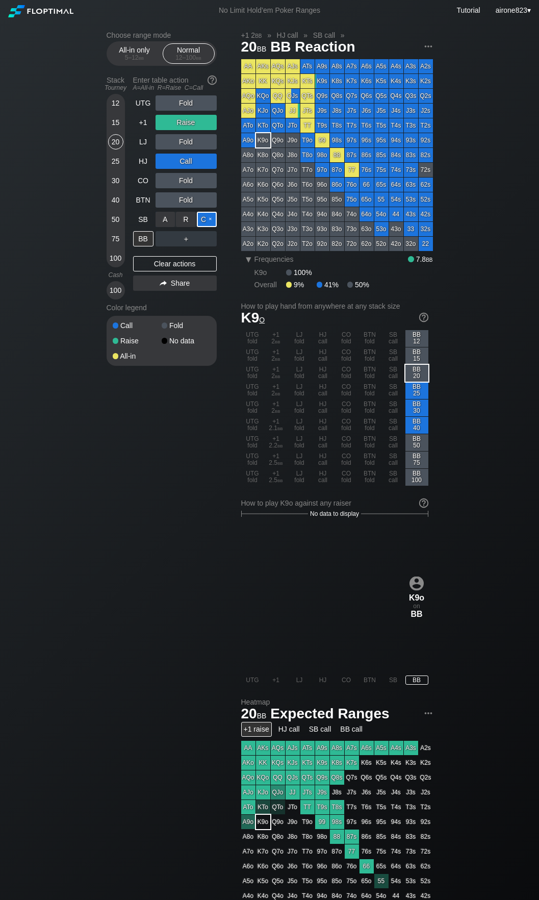
click at [211, 219] on div "C ✕" at bounding box center [207, 219] width 20 height 15
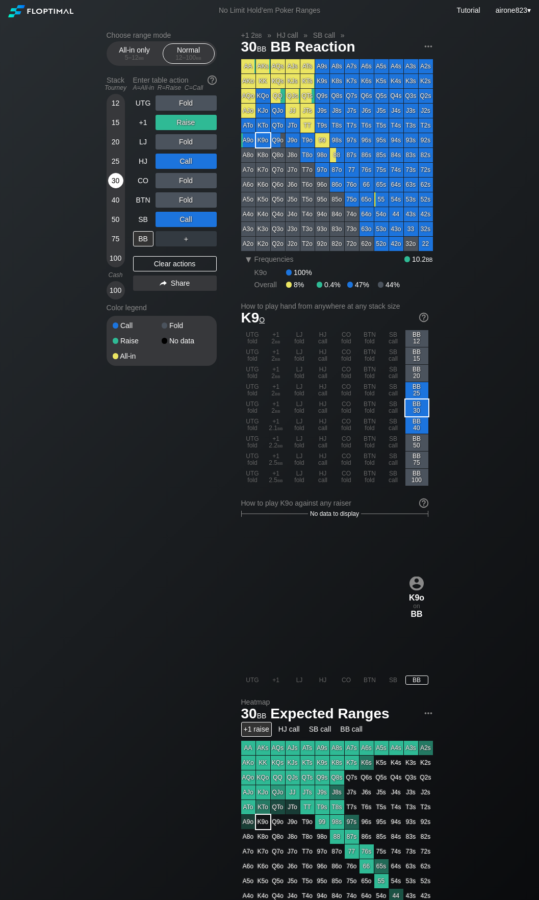
click at [121, 175] on div "30" at bounding box center [115, 182] width 15 height 19
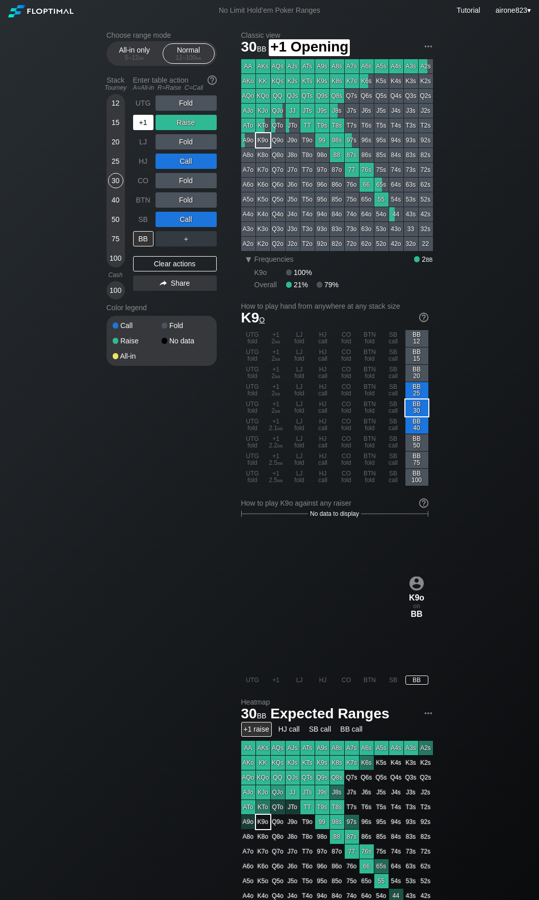
click at [142, 132] on div "+1" at bounding box center [144, 122] width 22 height 19
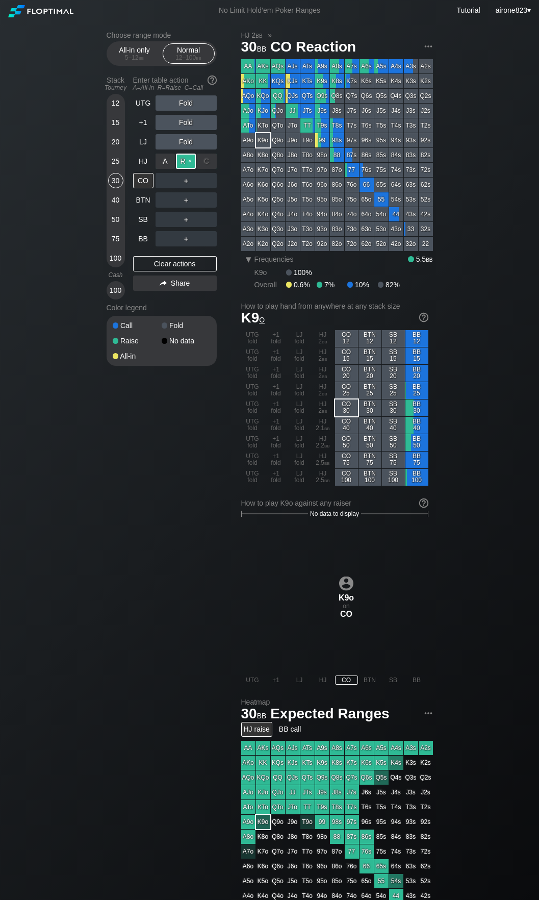
click at [186, 165] on div "R ✕" at bounding box center [186, 161] width 20 height 15
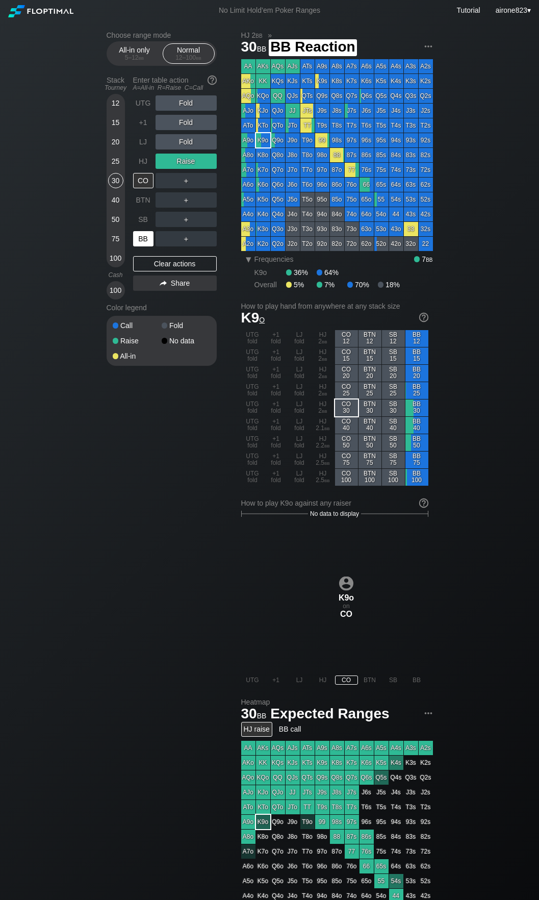
click at [148, 238] on div "BB" at bounding box center [143, 238] width 20 height 15
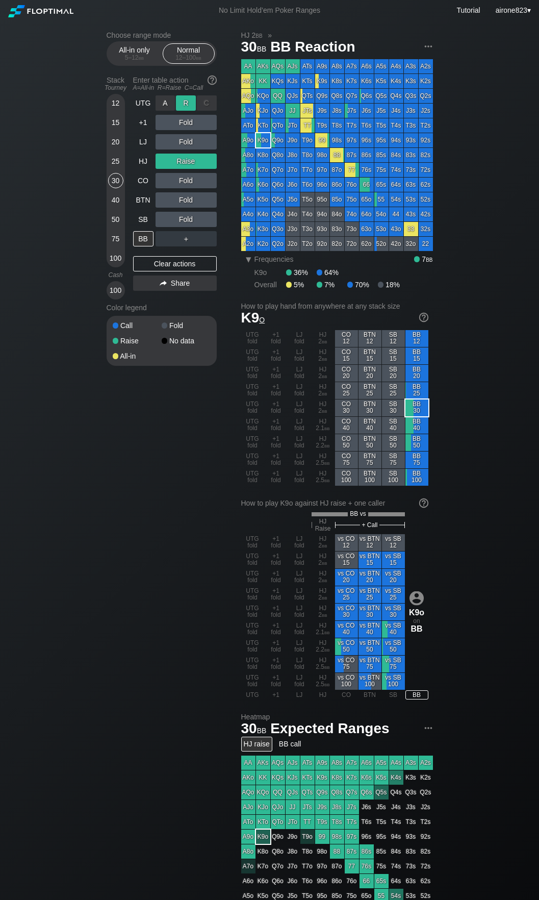
click at [191, 101] on div "R ✕" at bounding box center [186, 102] width 20 height 15
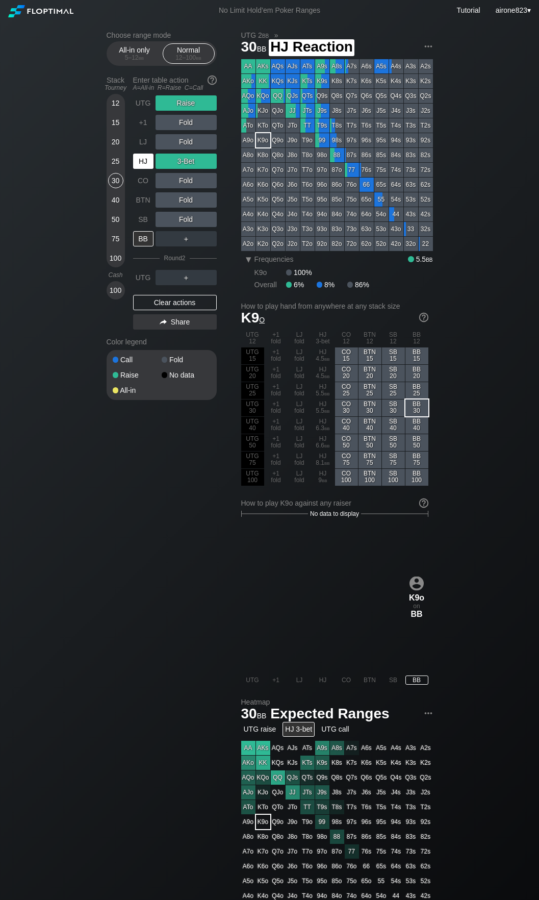
click at [143, 159] on div "HJ" at bounding box center [143, 161] width 20 height 15
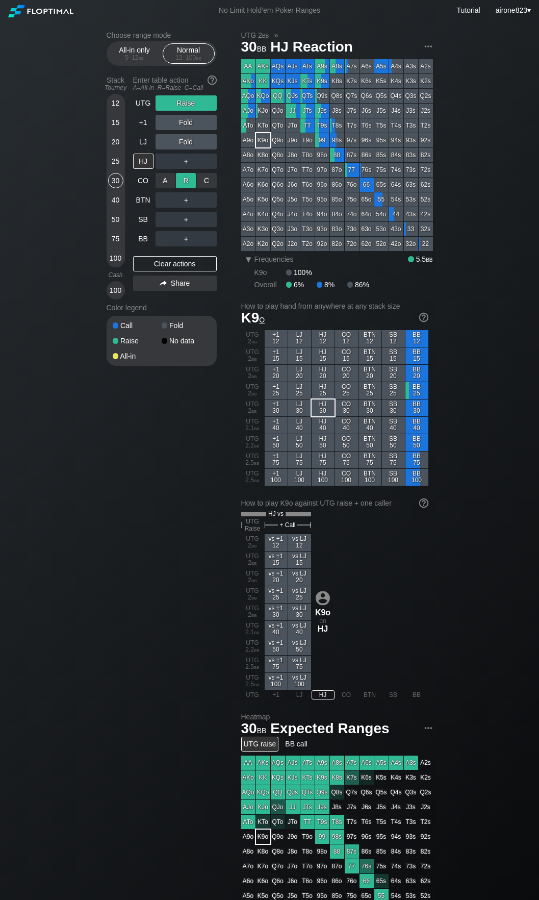
click at [188, 183] on div "R ✕" at bounding box center [186, 180] width 20 height 15
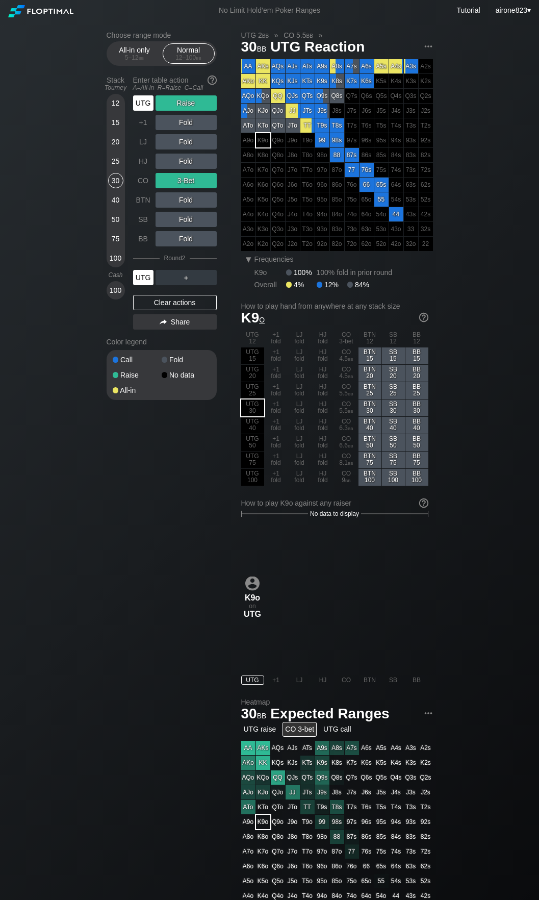
click at [137, 279] on div "UTG" at bounding box center [143, 277] width 20 height 15
click at [155, 103] on div "UTG" at bounding box center [144, 102] width 22 height 19
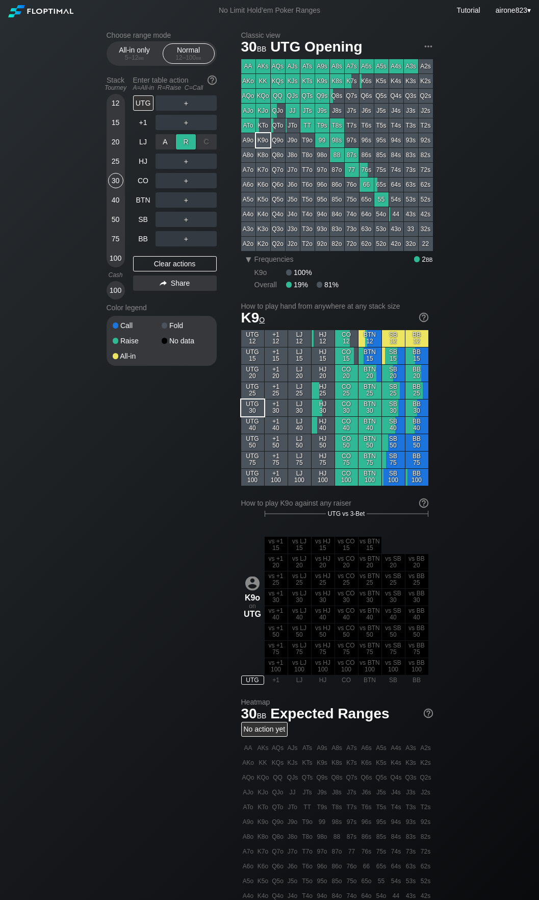
click at [188, 144] on div "R ✕" at bounding box center [186, 141] width 20 height 15
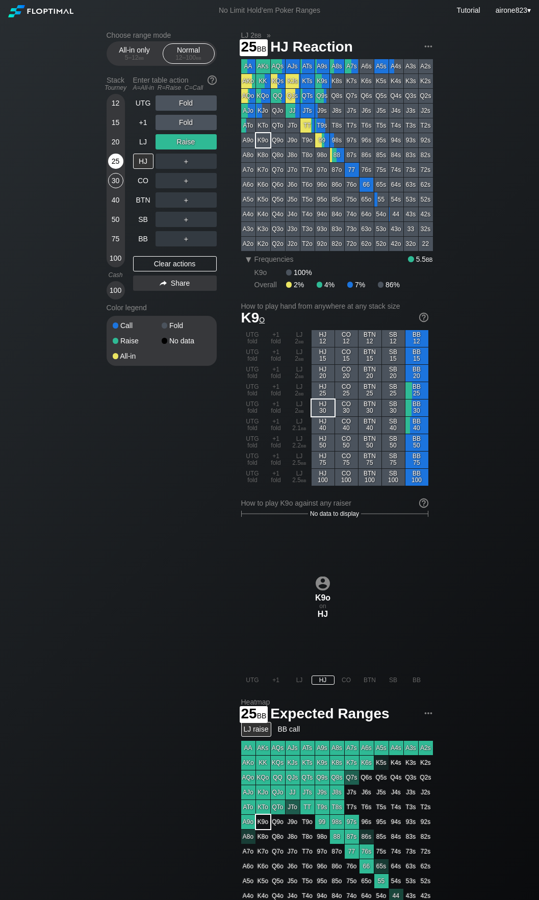
click at [119, 156] on div "25" at bounding box center [115, 161] width 15 height 15
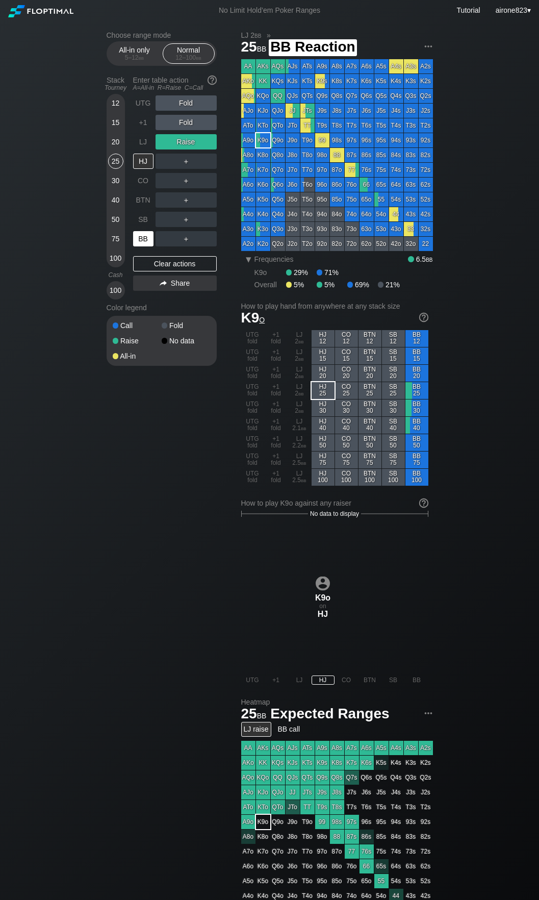
click at [143, 238] on div "BB" at bounding box center [143, 238] width 20 height 15
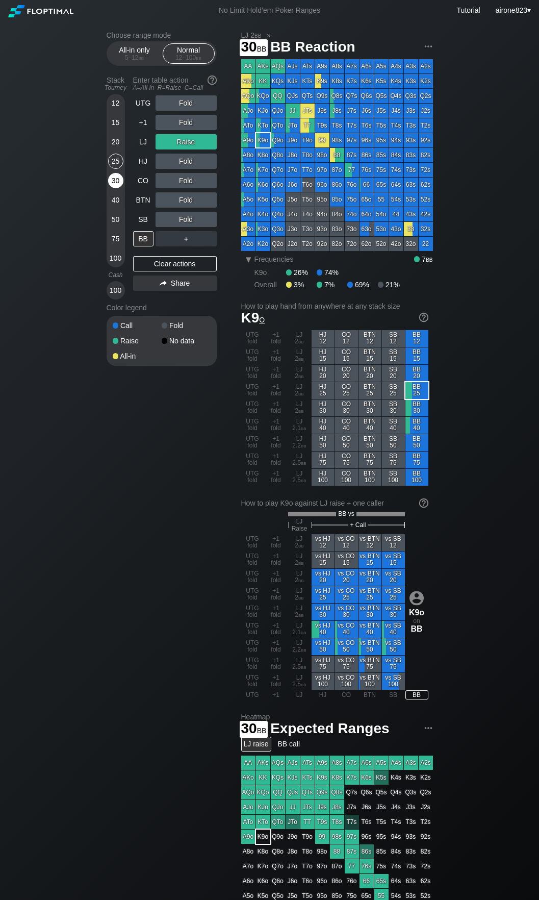
click at [115, 183] on div "30" at bounding box center [115, 180] width 15 height 15
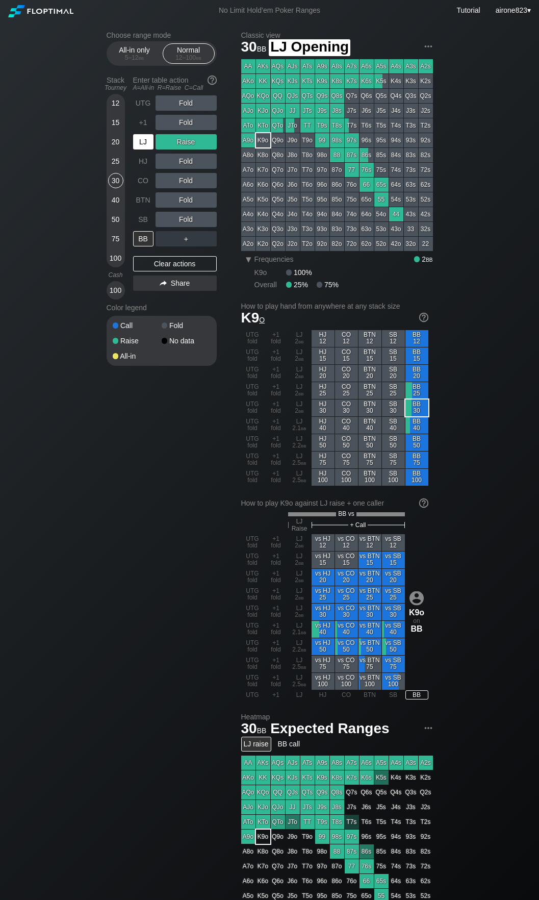
click at [145, 139] on div "LJ" at bounding box center [143, 141] width 20 height 15
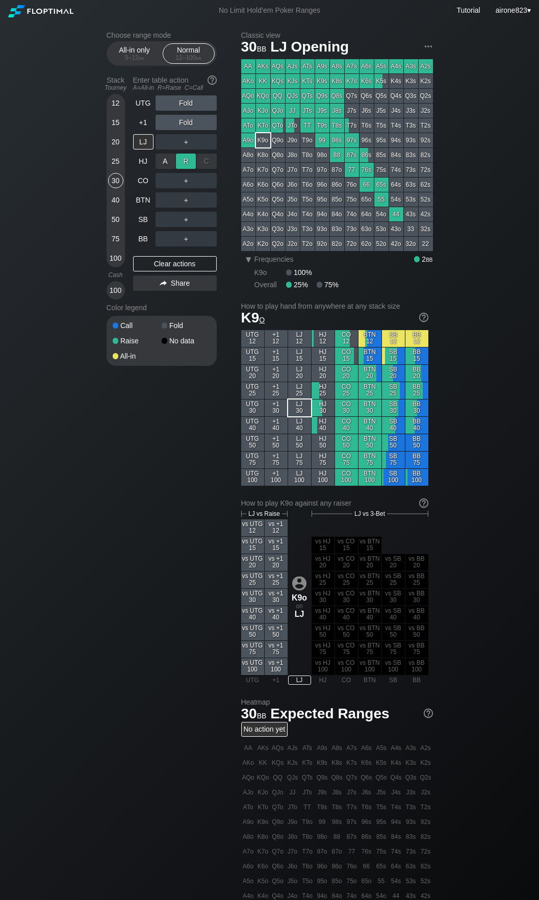
click at [184, 164] on div "R ✕" at bounding box center [186, 161] width 20 height 15
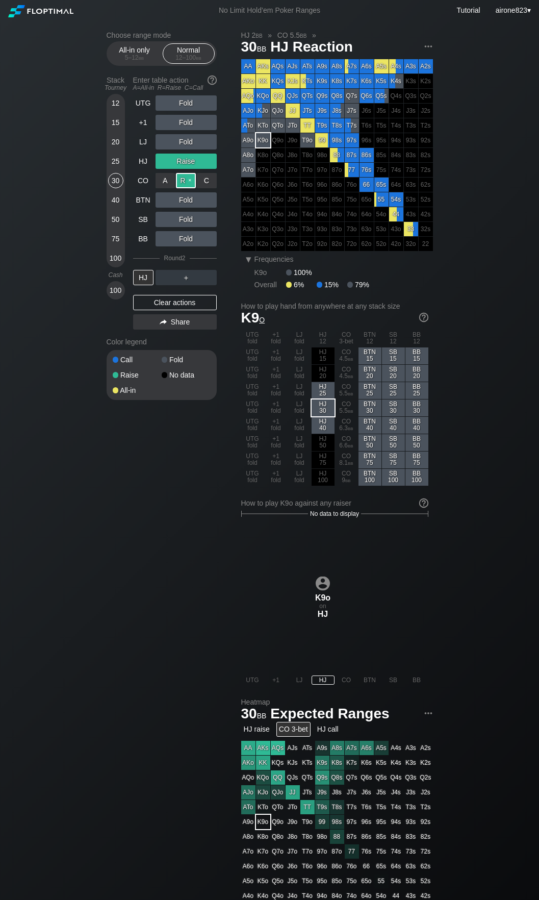
click at [184, 179] on div "R ✕" at bounding box center [186, 180] width 20 height 15
click at [142, 287] on div "UTG Fold +1 Fold LJ Fold HJ Raise CO 3-Bet BTN Fold SB Fold BB Fold Round 2 HJ …" at bounding box center [175, 214] width 84 height 238
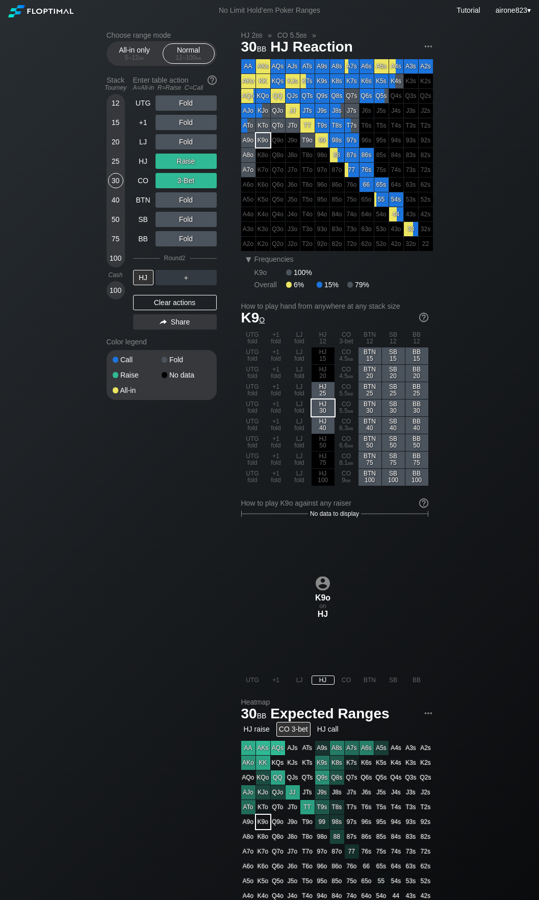
click at [142, 287] on div "UTG Fold +1 Fold LJ Fold HJ Raise CO 3-Bet BTN Fold SB Fold BB Fold Round 2 HJ …" at bounding box center [175, 214] width 84 height 238
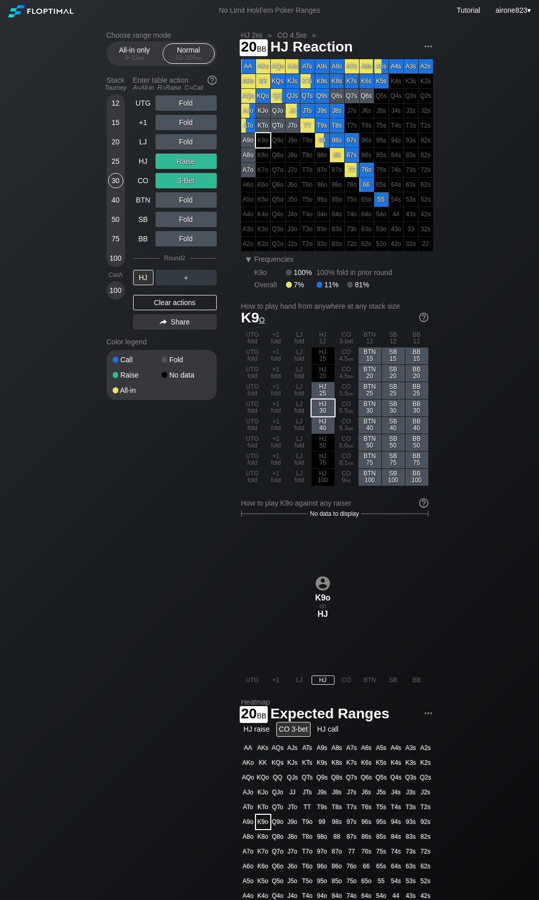
click at [107, 136] on div "12 15 20 25 30 40 50 75 100" at bounding box center [116, 180] width 18 height 173
click at [119, 147] on div "20" at bounding box center [115, 141] width 15 height 15
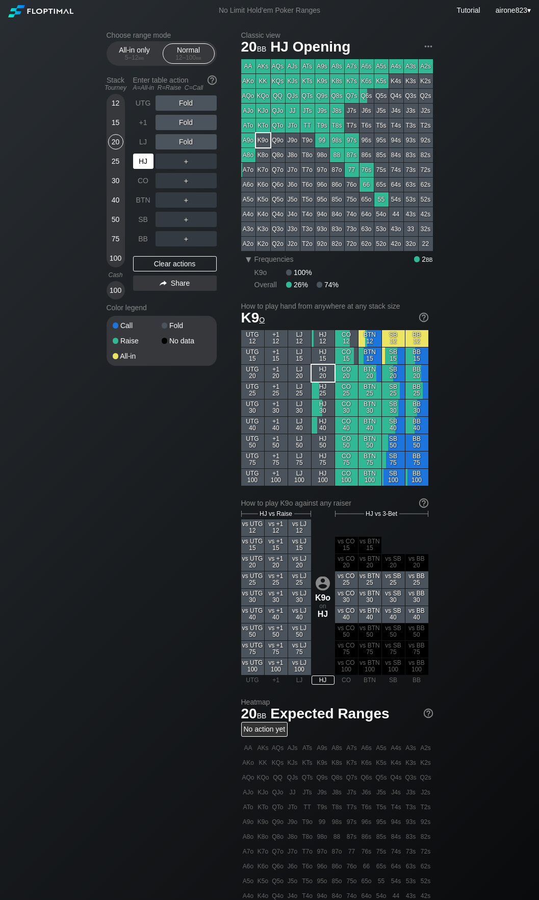
click at [140, 160] on div "HJ" at bounding box center [143, 161] width 20 height 15
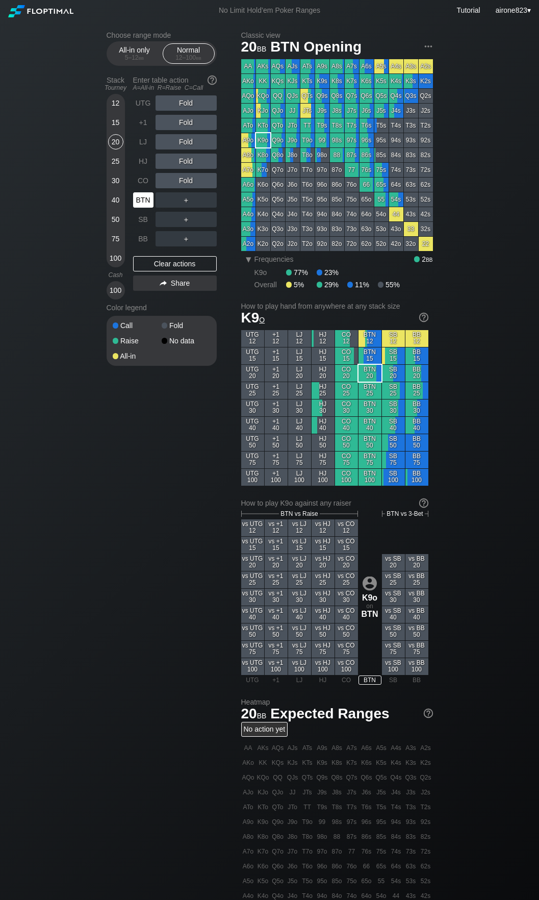
click at [146, 201] on div "BTN" at bounding box center [143, 199] width 20 height 15
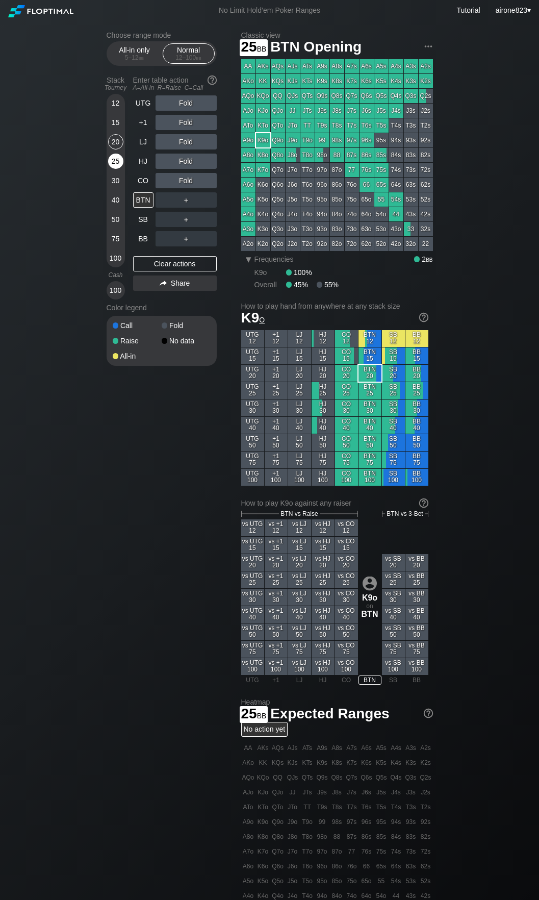
click at [110, 167] on div "25" at bounding box center [115, 161] width 15 height 15
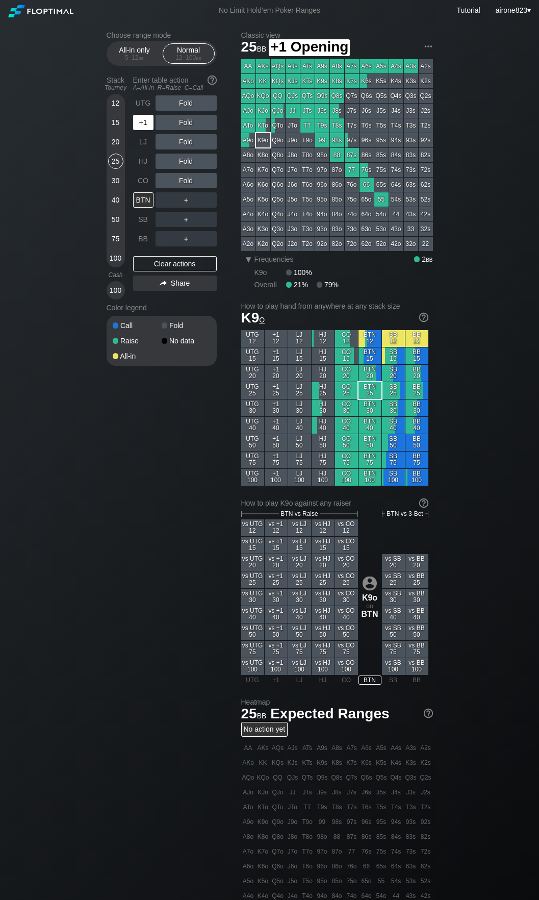
click at [147, 122] on div "+1" at bounding box center [143, 122] width 20 height 15
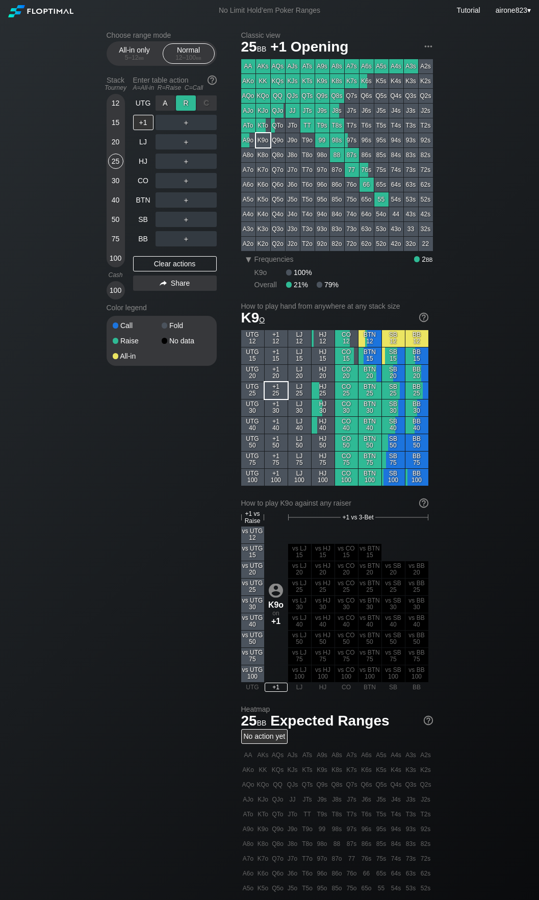
click at [186, 103] on div "R ✕" at bounding box center [186, 102] width 20 height 15
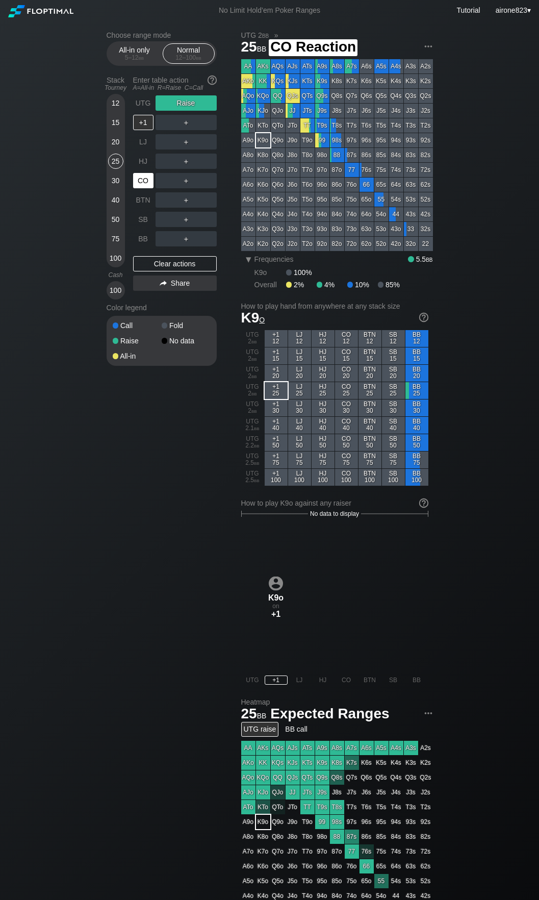
click at [153, 187] on div "CO" at bounding box center [143, 180] width 20 height 15
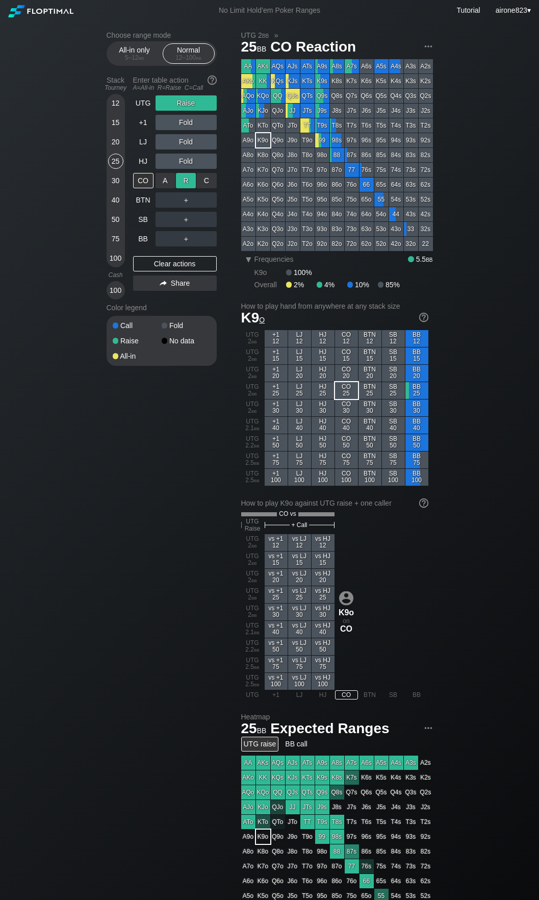
click at [185, 185] on div "R ✕" at bounding box center [186, 180] width 20 height 15
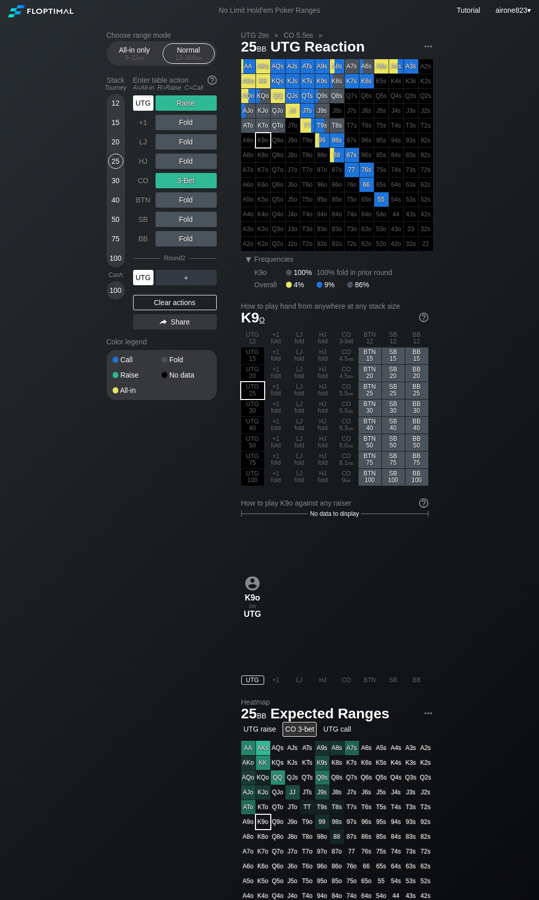
click at [145, 274] on div "UTG" at bounding box center [143, 277] width 20 height 15
click at [107, 206] on div "12 15 20 25 30 40 50 75 100" at bounding box center [116, 180] width 18 height 173
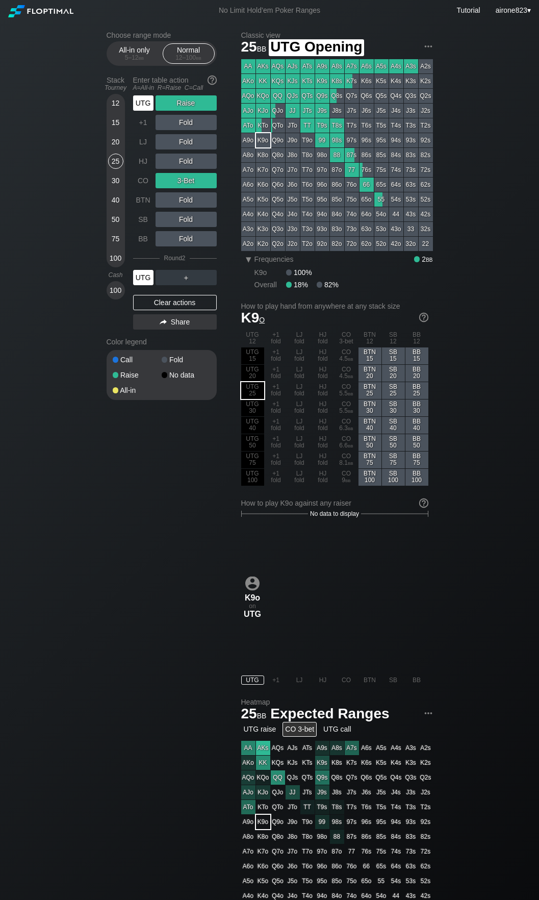
click at [139, 110] on div "UTG" at bounding box center [143, 102] width 20 height 15
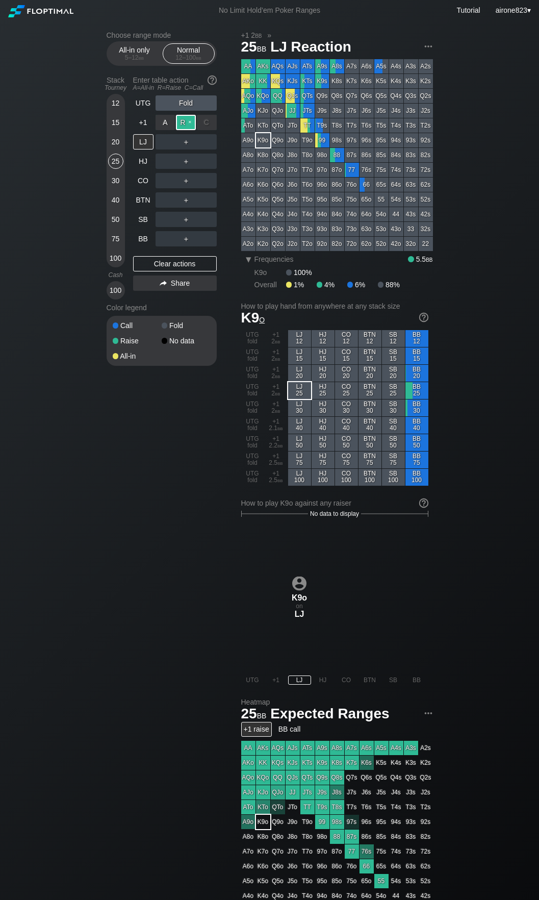
click at [186, 125] on div "R ✕" at bounding box center [186, 122] width 20 height 15
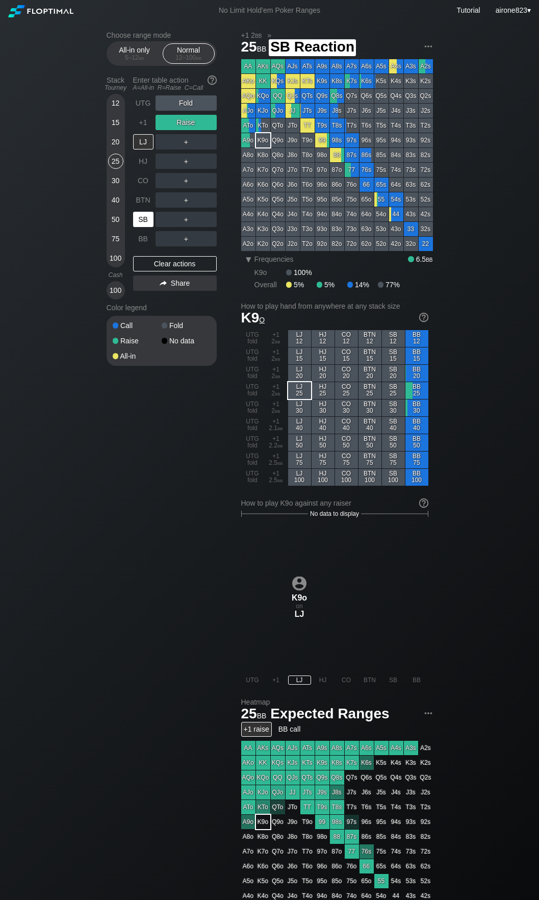
click at [140, 215] on div "SB" at bounding box center [143, 219] width 20 height 15
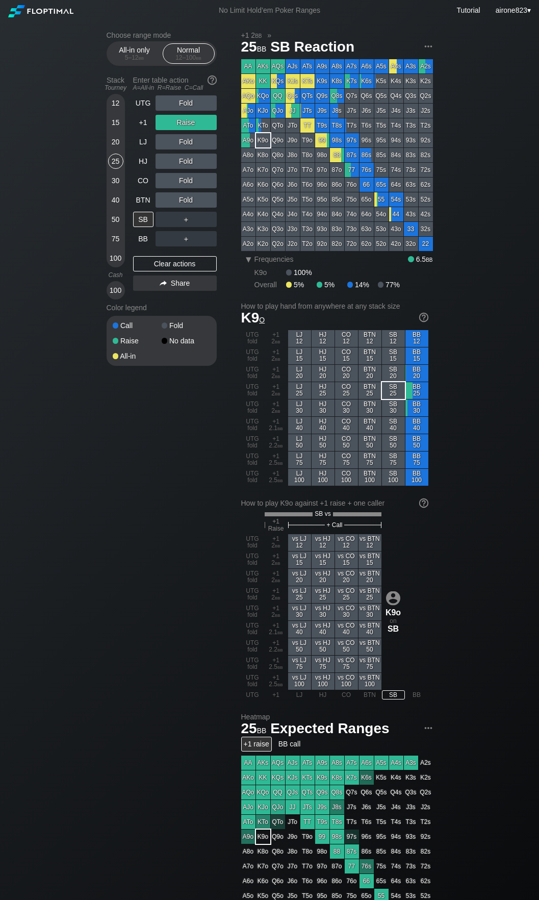
click at [201, 149] on div "Fold" at bounding box center [186, 141] width 61 height 15
click at [201, 150] on div "C ✕" at bounding box center [207, 141] width 20 height 15
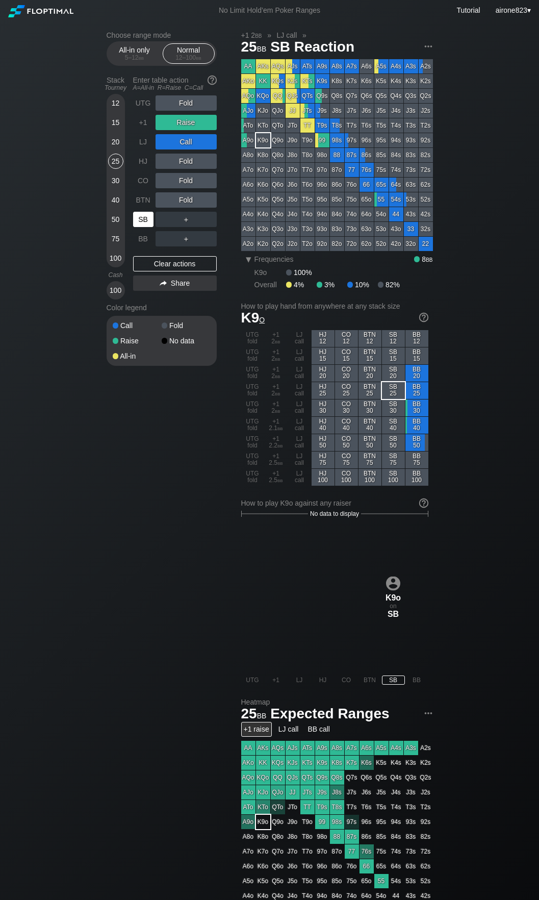
click at [144, 224] on div "SB" at bounding box center [143, 219] width 20 height 15
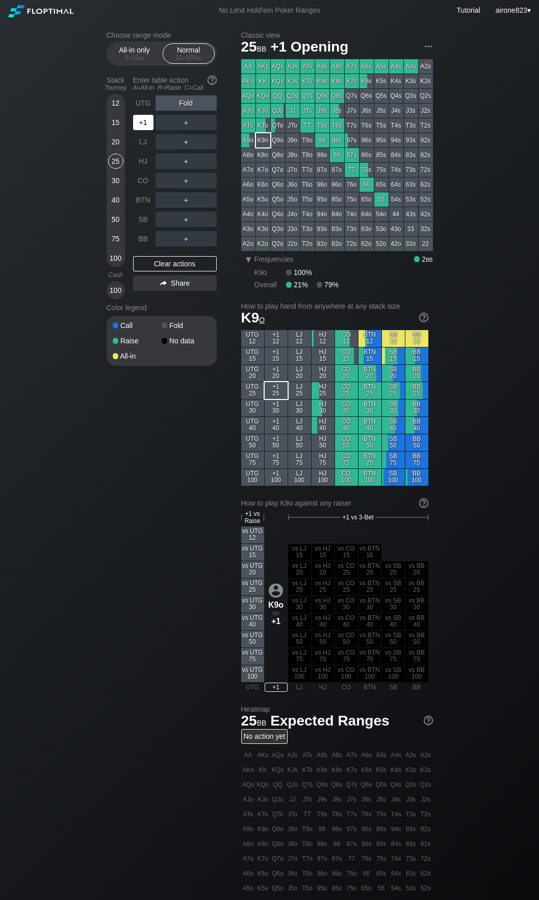
click at [147, 126] on div "+1" at bounding box center [143, 122] width 20 height 15
click at [183, 120] on div "R ✕" at bounding box center [186, 122] width 20 height 15
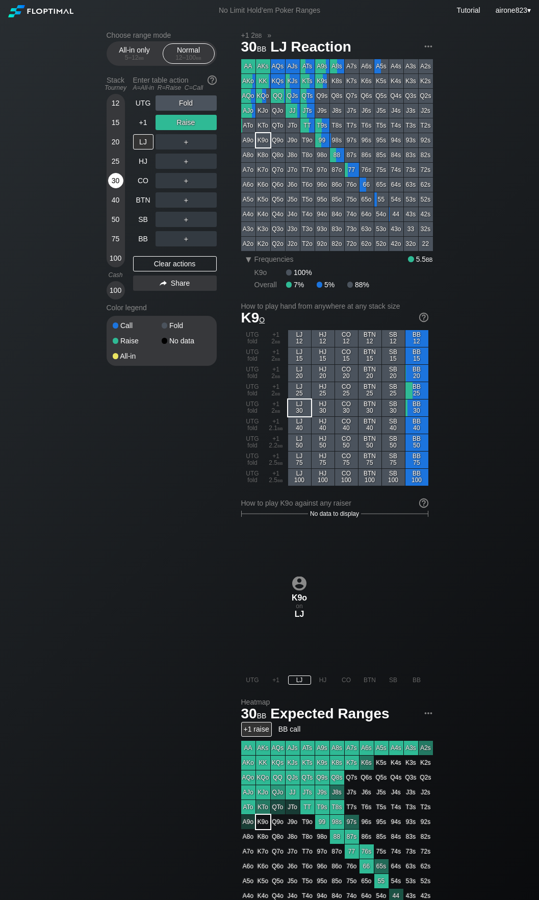
click at [118, 177] on div "30" at bounding box center [115, 180] width 15 height 15
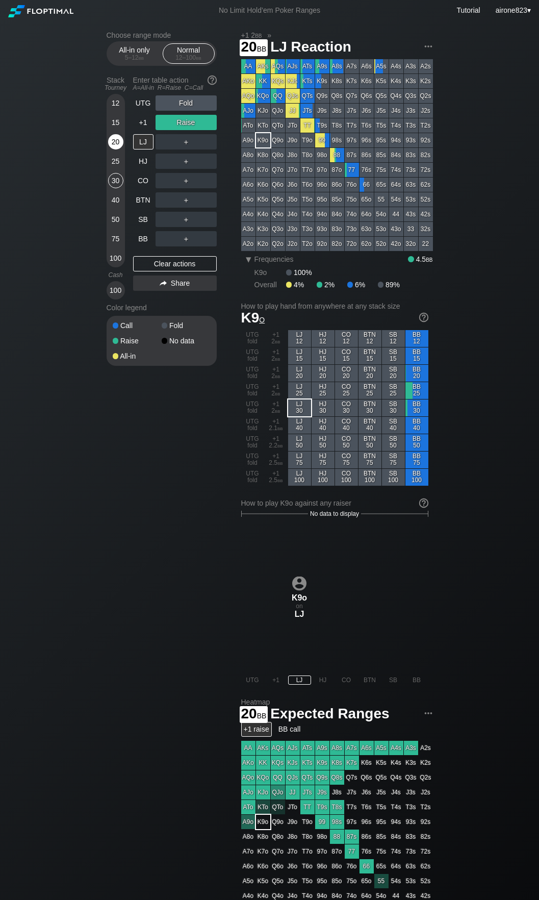
click at [121, 144] on div "20" at bounding box center [115, 141] width 15 height 15
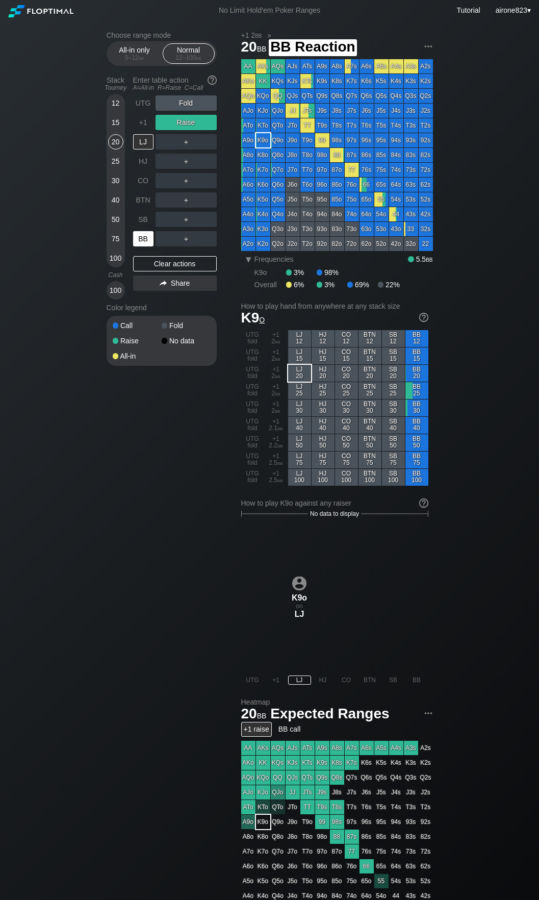
click at [144, 240] on div "BB" at bounding box center [143, 238] width 20 height 15
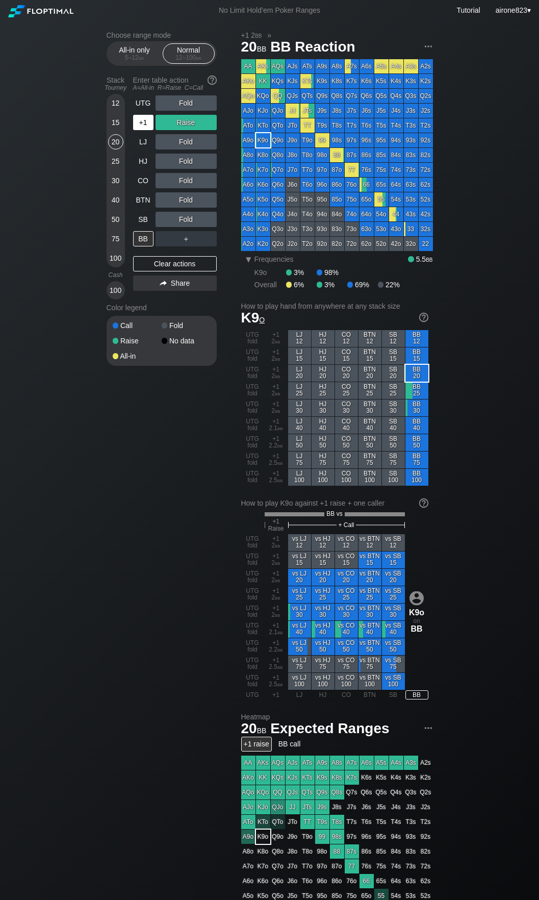
click at [141, 117] on div "+1" at bounding box center [143, 122] width 20 height 15
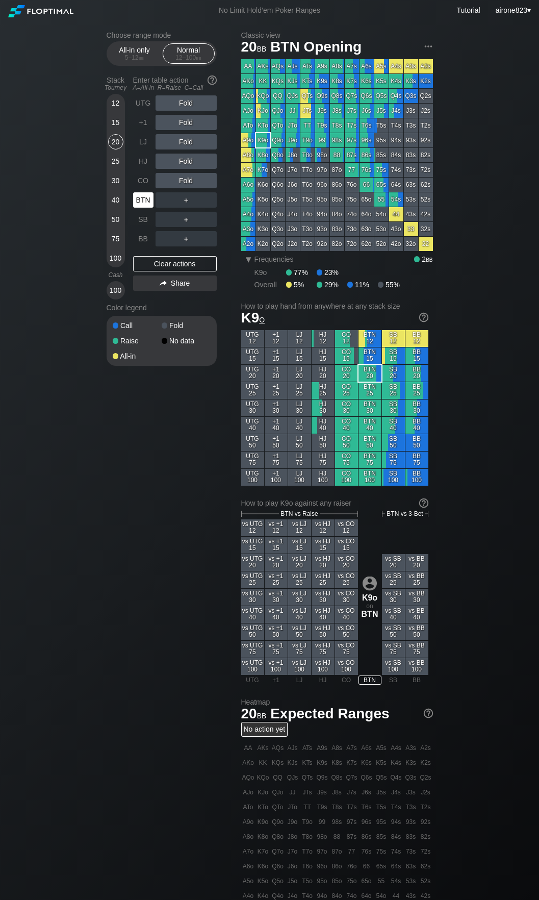
click at [146, 205] on div "BTN" at bounding box center [143, 199] width 20 height 15
click at [177, 158] on div "Fold" at bounding box center [186, 161] width 61 height 15
click at [190, 165] on div "R ✕" at bounding box center [186, 161] width 20 height 15
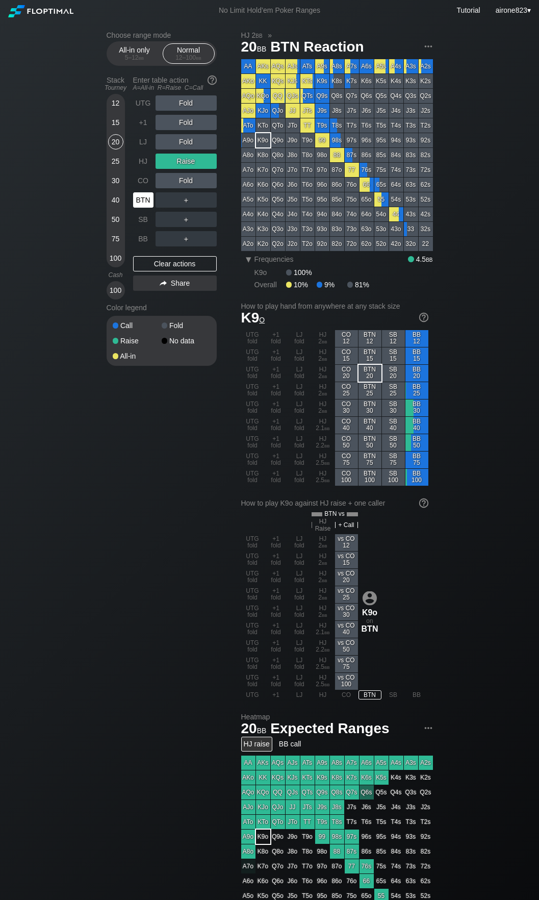
click at [144, 197] on div "BTN" at bounding box center [143, 199] width 20 height 15
click at [144, 198] on div "BTN" at bounding box center [143, 199] width 20 height 15
click at [144, 197] on div "BTN" at bounding box center [143, 199] width 20 height 15
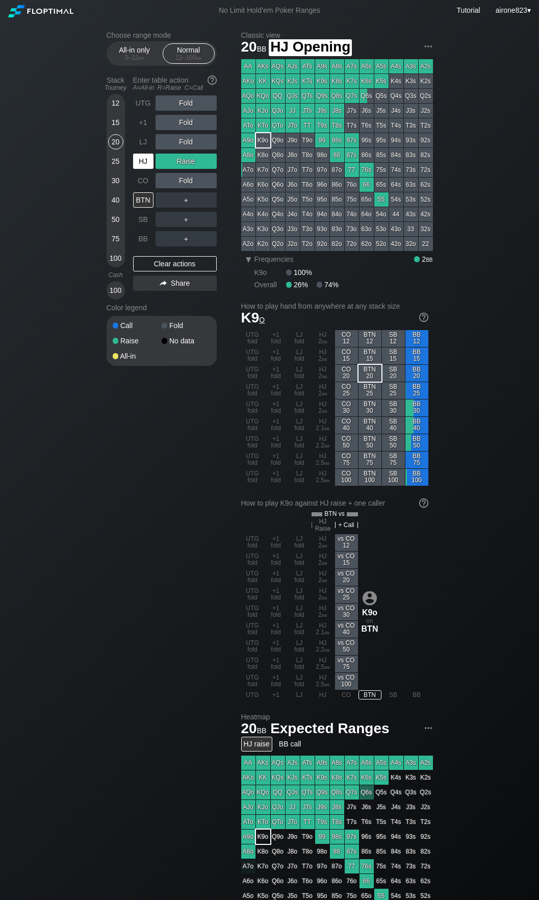
click at [146, 164] on div "HJ" at bounding box center [143, 161] width 20 height 15
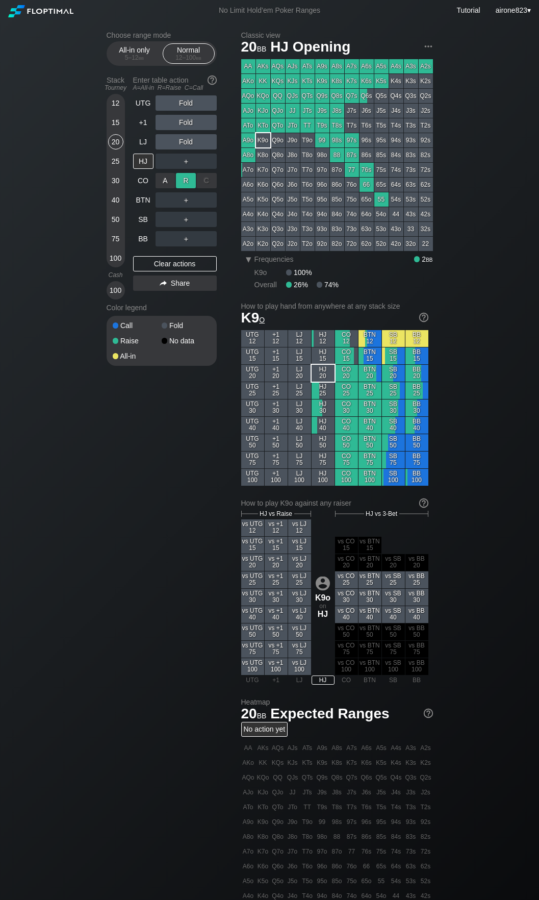
click at [186, 183] on div "R ✕" at bounding box center [186, 180] width 20 height 15
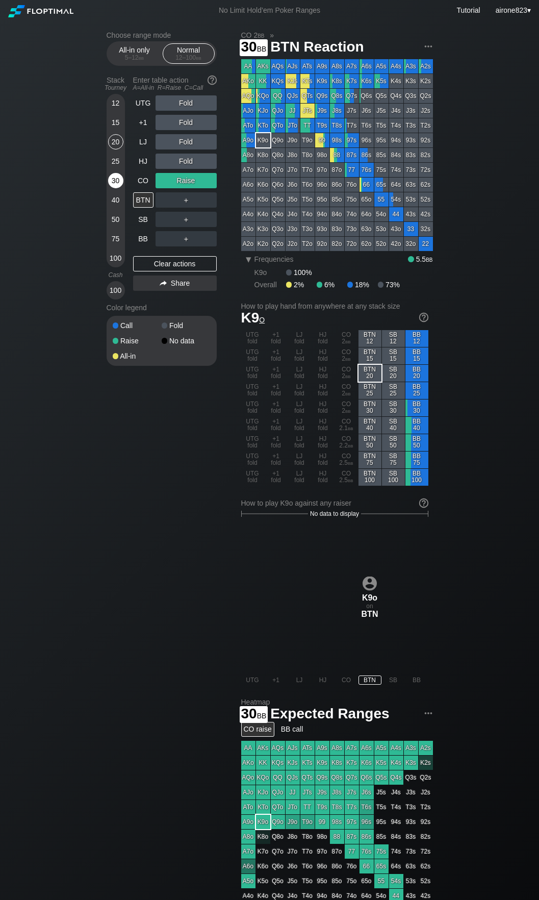
click at [116, 179] on div "30" at bounding box center [115, 180] width 15 height 15
click at [195, 142] on div "R ✕" at bounding box center [186, 141] width 20 height 15
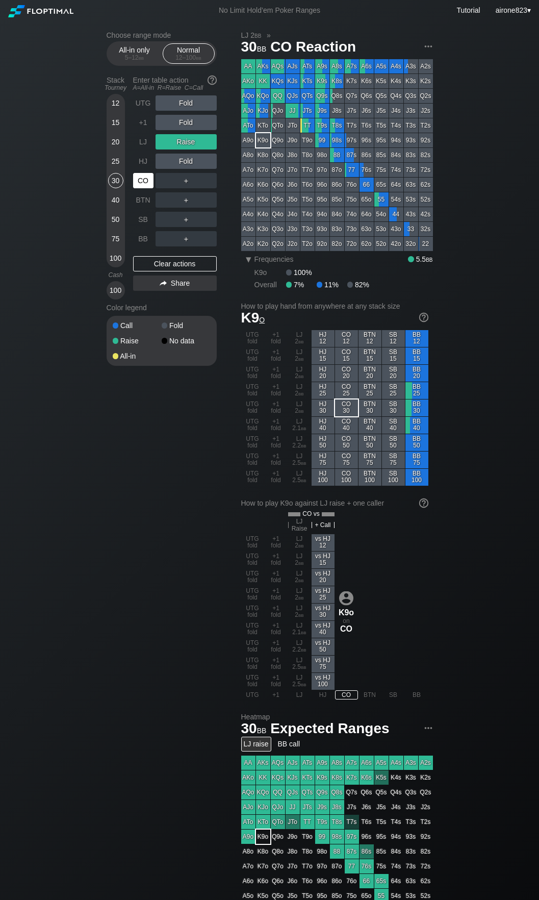
click at [140, 181] on div "CO" at bounding box center [143, 180] width 20 height 15
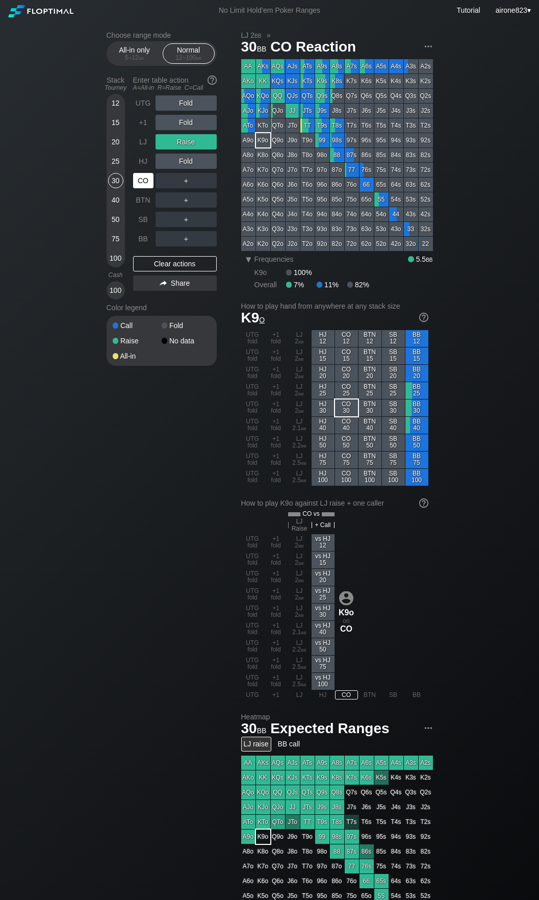
click at [140, 181] on div "CO" at bounding box center [143, 180] width 20 height 15
click at [114, 147] on div "20" at bounding box center [115, 141] width 15 height 15
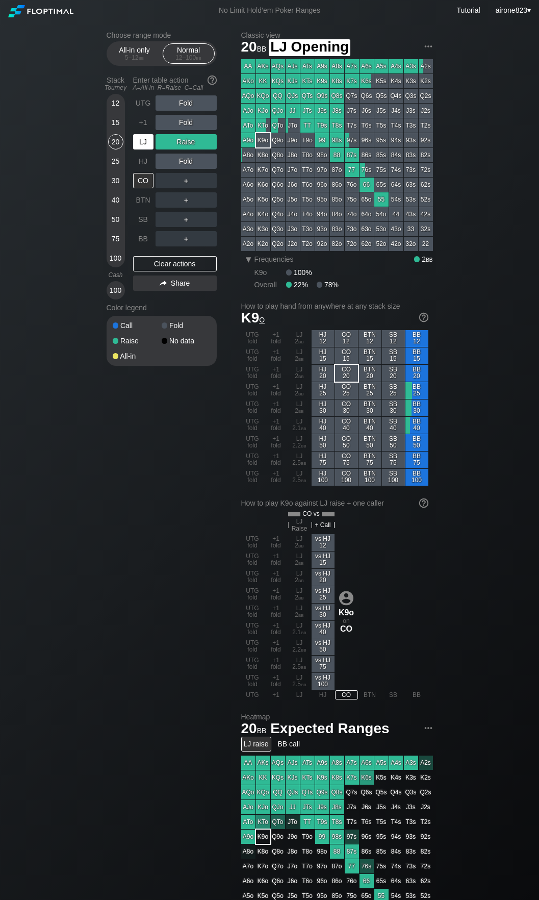
click at [137, 151] on div "LJ" at bounding box center [144, 141] width 22 height 19
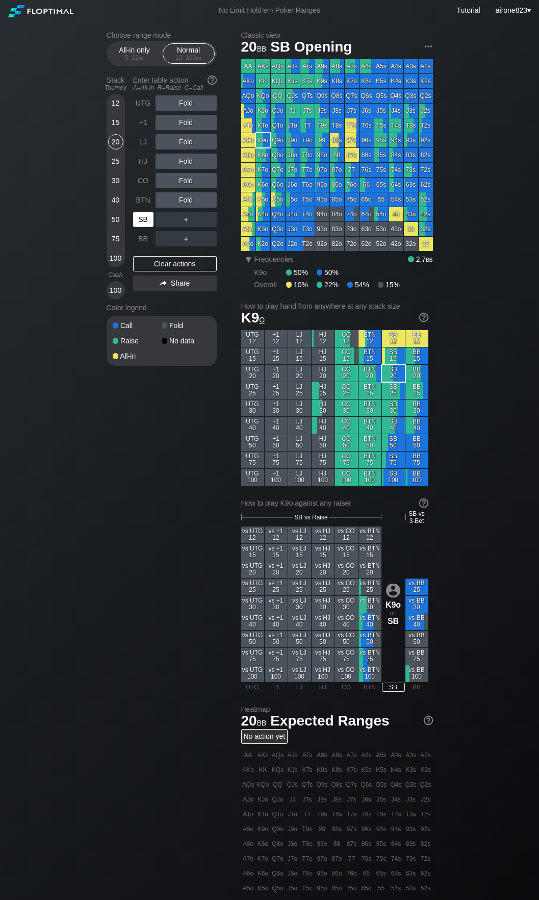
click at [146, 223] on div "SB" at bounding box center [143, 219] width 20 height 15
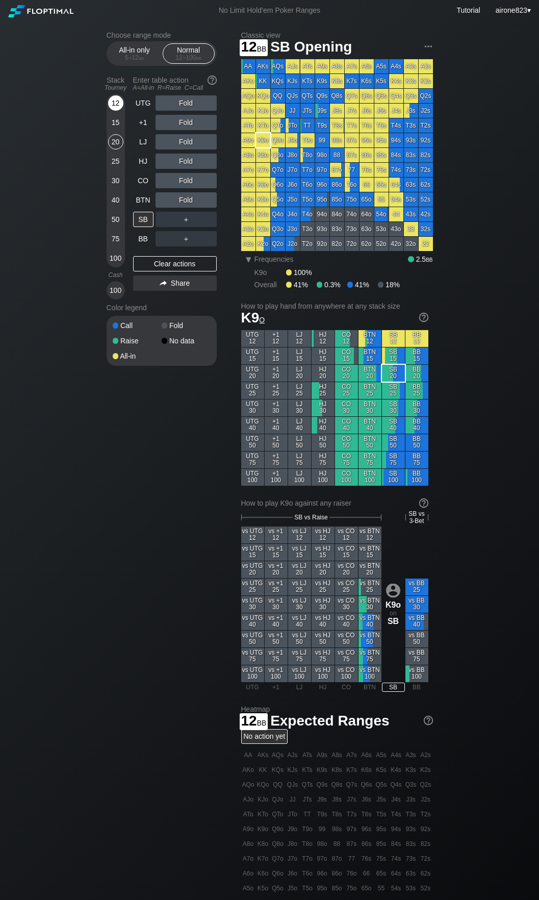
click at [113, 103] on div "12" at bounding box center [115, 102] width 15 height 15
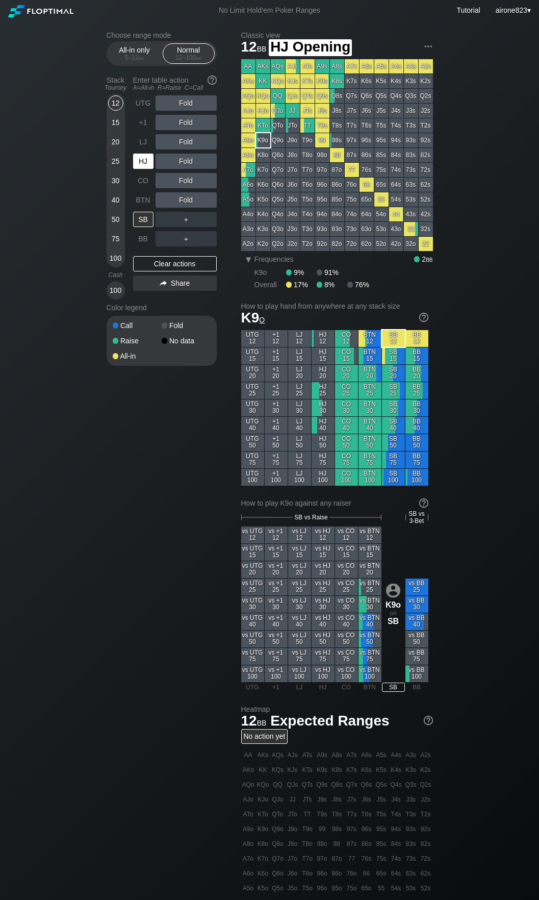
click at [140, 160] on div "HJ" at bounding box center [143, 161] width 20 height 15
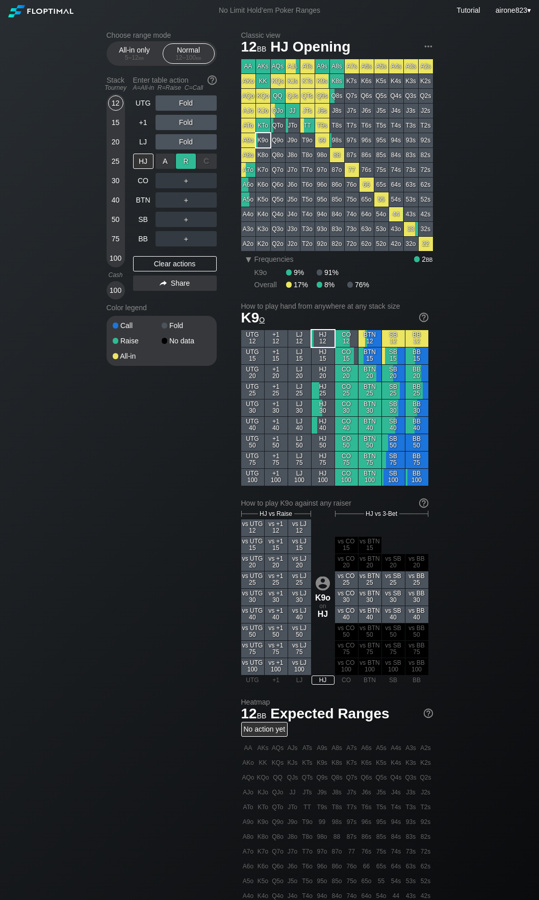
click at [190, 168] on div "R ✕" at bounding box center [186, 161] width 20 height 15
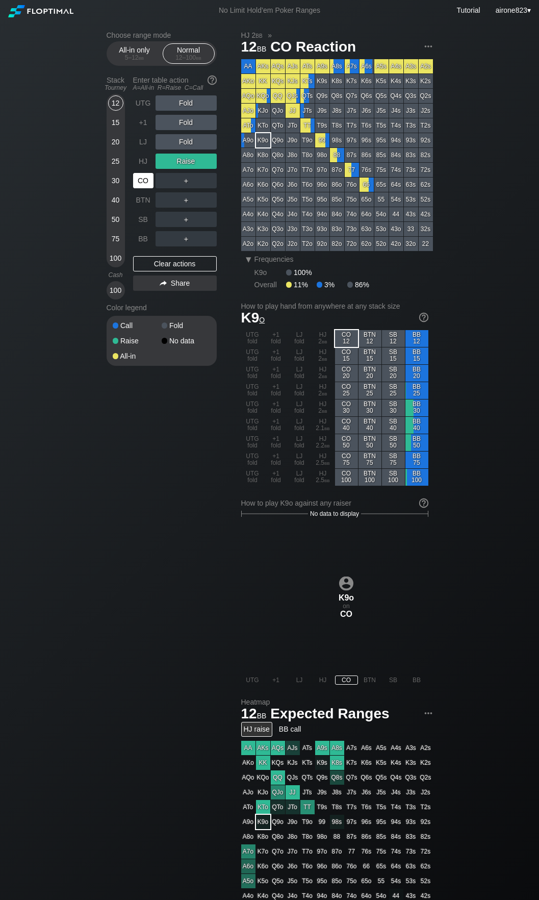
click at [145, 187] on div "CO" at bounding box center [143, 180] width 20 height 15
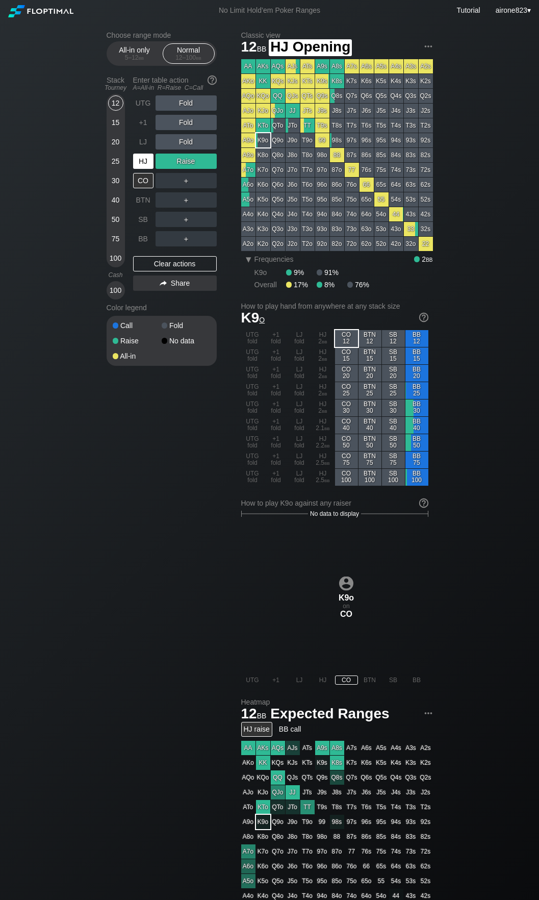
click at [145, 160] on div "HJ" at bounding box center [143, 161] width 20 height 15
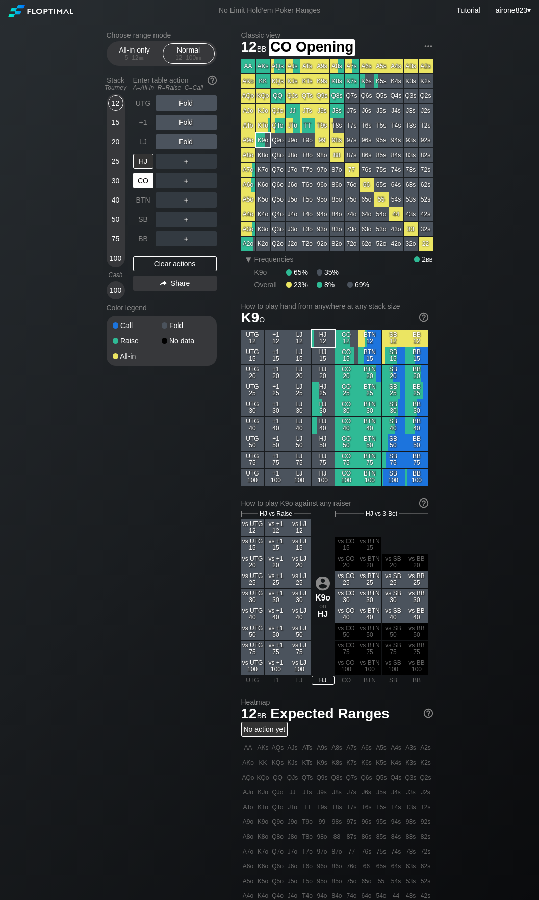
click at [139, 177] on div "CO" at bounding box center [143, 180] width 20 height 15
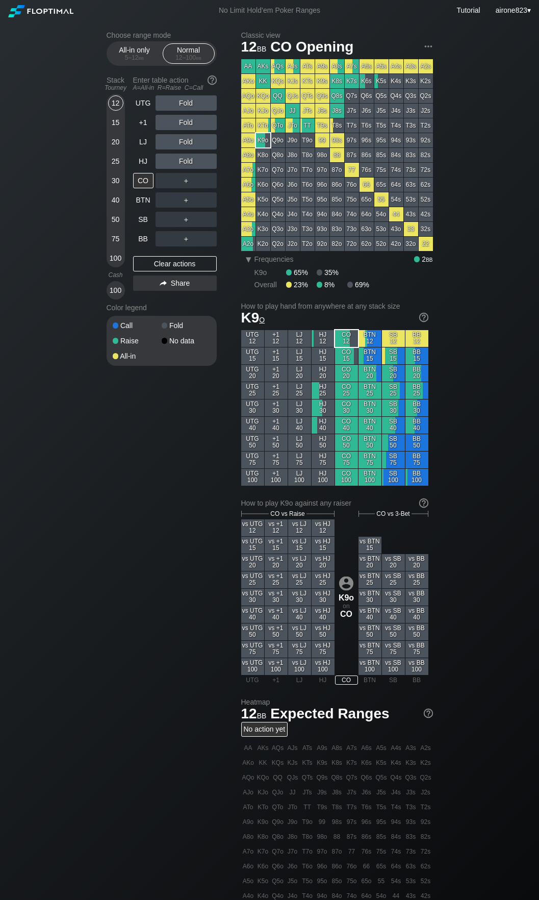
click at [116, 127] on div "15" at bounding box center [115, 122] width 15 height 15
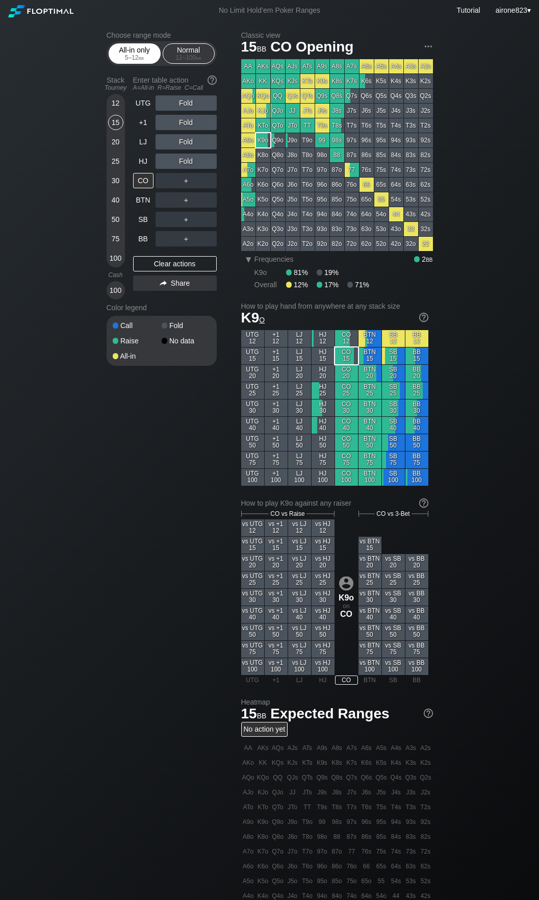
click at [127, 61] on div "5 – 12 bb" at bounding box center [134, 57] width 43 height 7
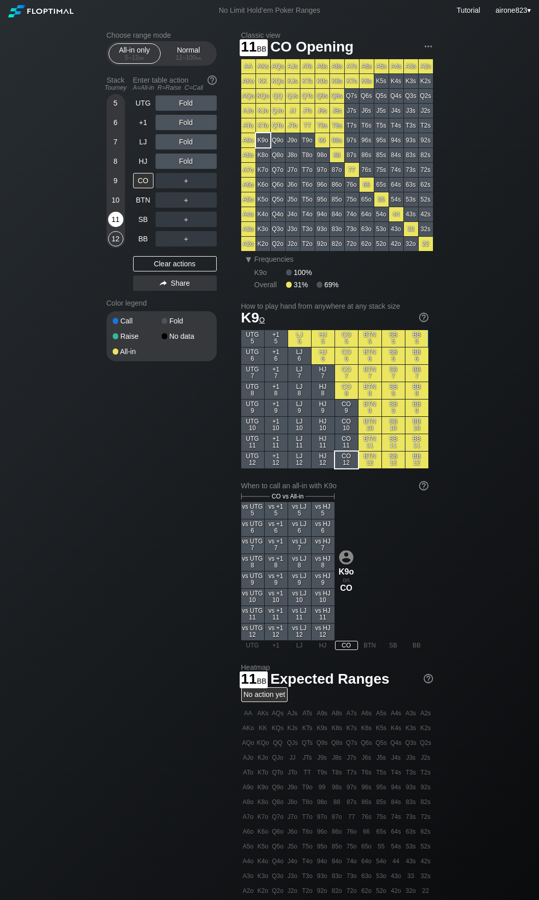
click at [117, 221] on div "11" at bounding box center [115, 219] width 15 height 15
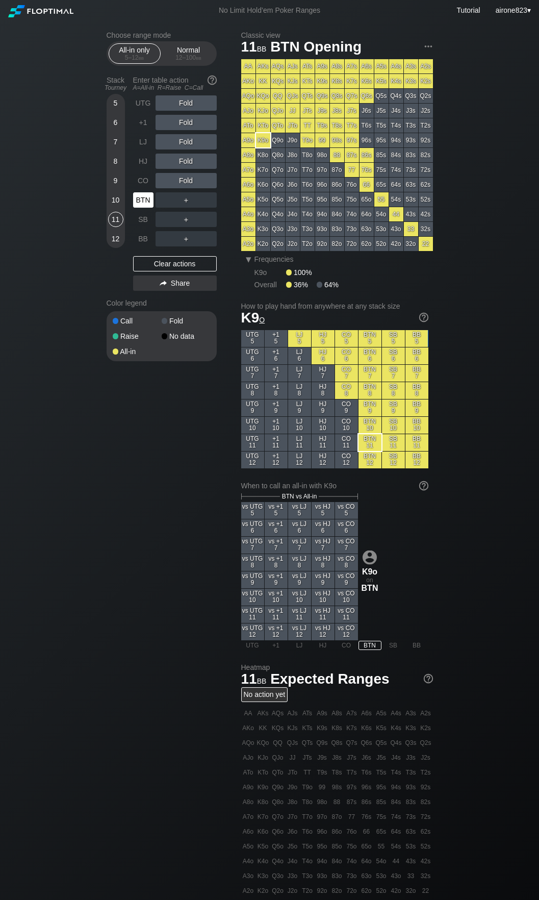
click at [138, 201] on div "BTN" at bounding box center [143, 199] width 20 height 15
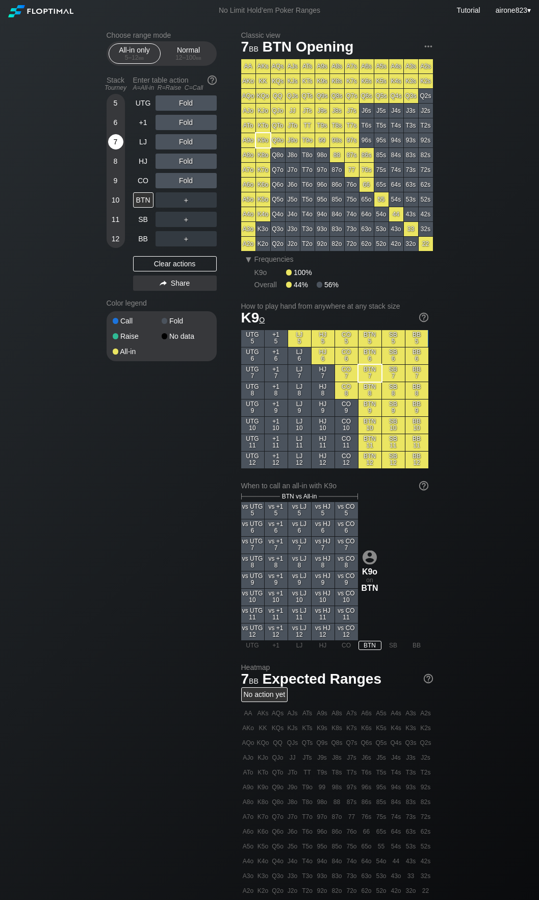
click at [113, 146] on div "7" at bounding box center [115, 141] width 15 height 15
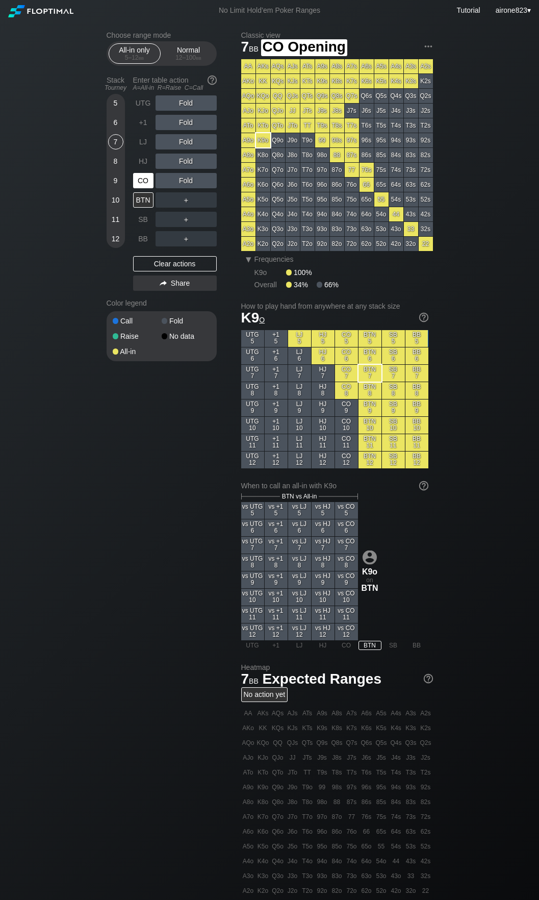
click at [143, 175] on div "CO" at bounding box center [144, 180] width 22 height 19
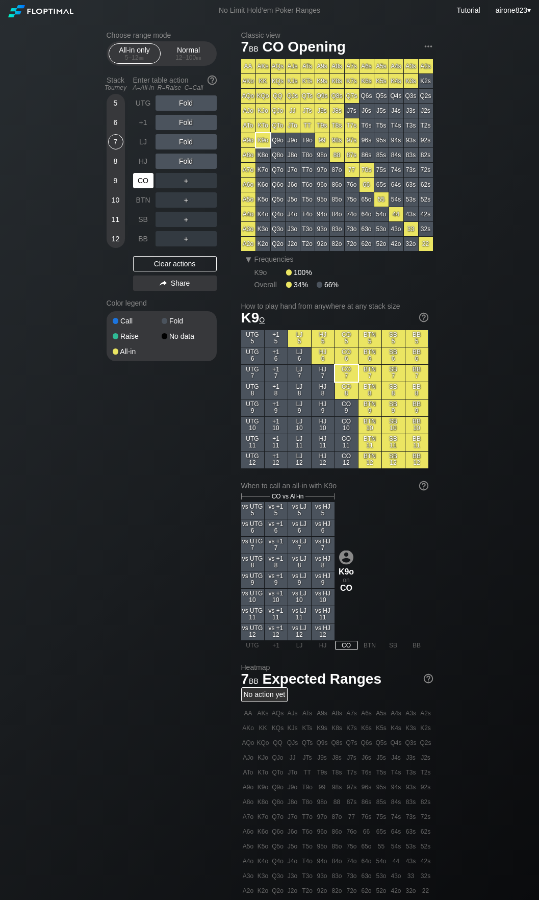
click at [145, 183] on div "CO" at bounding box center [143, 180] width 20 height 15
click at [151, 157] on div "HJ" at bounding box center [143, 161] width 20 height 15
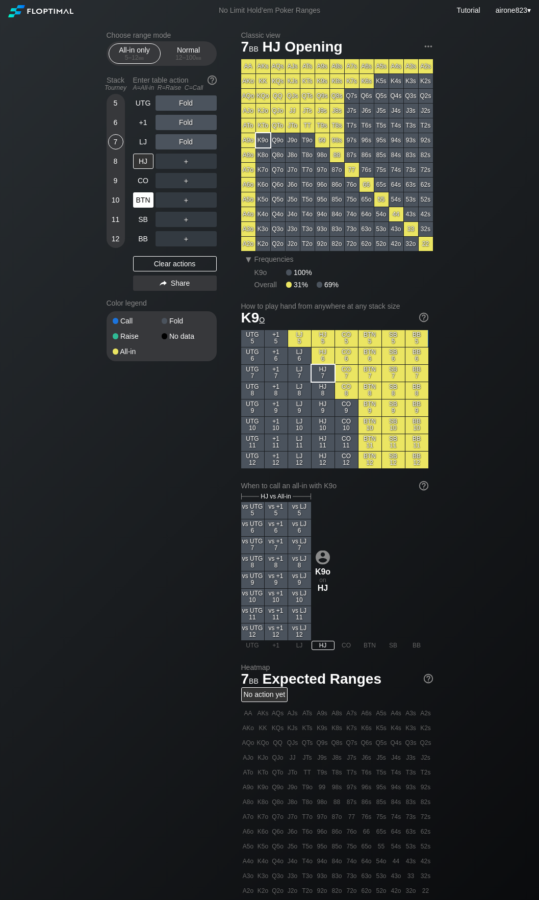
click at [135, 202] on div "BTN" at bounding box center [143, 199] width 20 height 15
